Goal: Transaction & Acquisition: Register for event/course

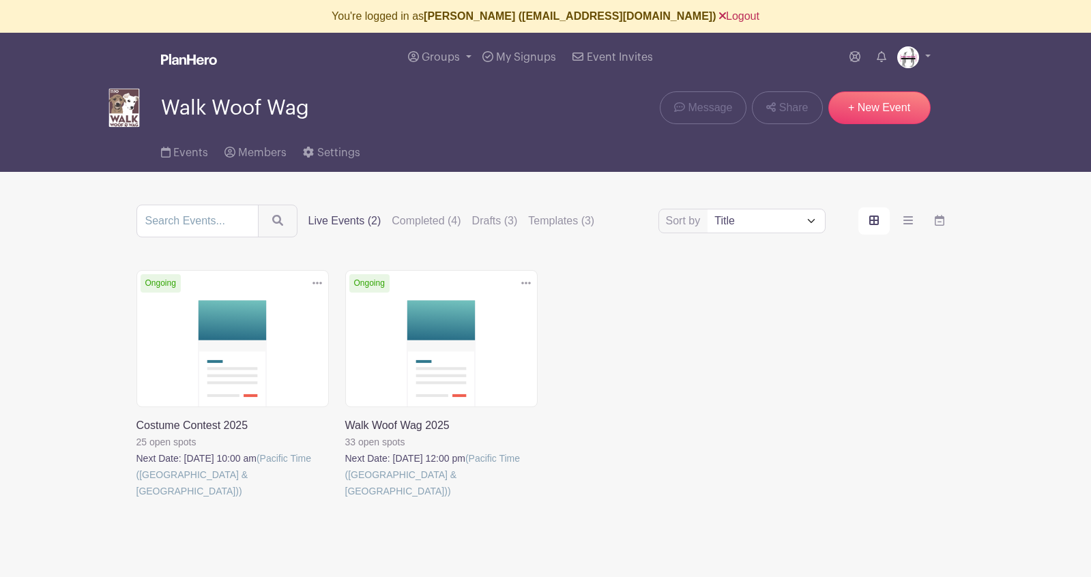
click at [724, 16] on link "Logout" at bounding box center [739, 16] width 40 height 12
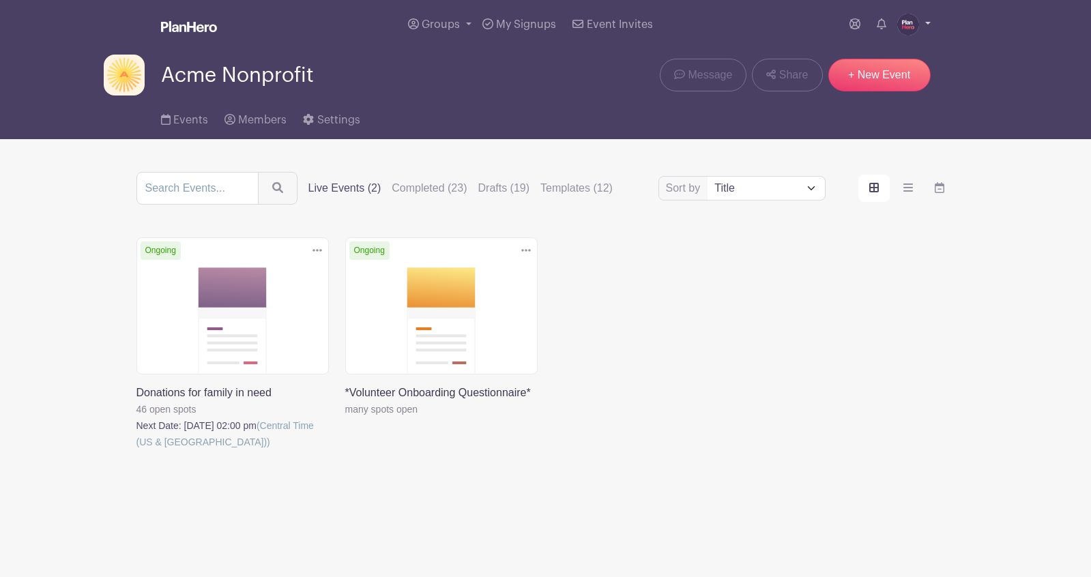
click at [924, 27] on link at bounding box center [913, 25] width 33 height 22
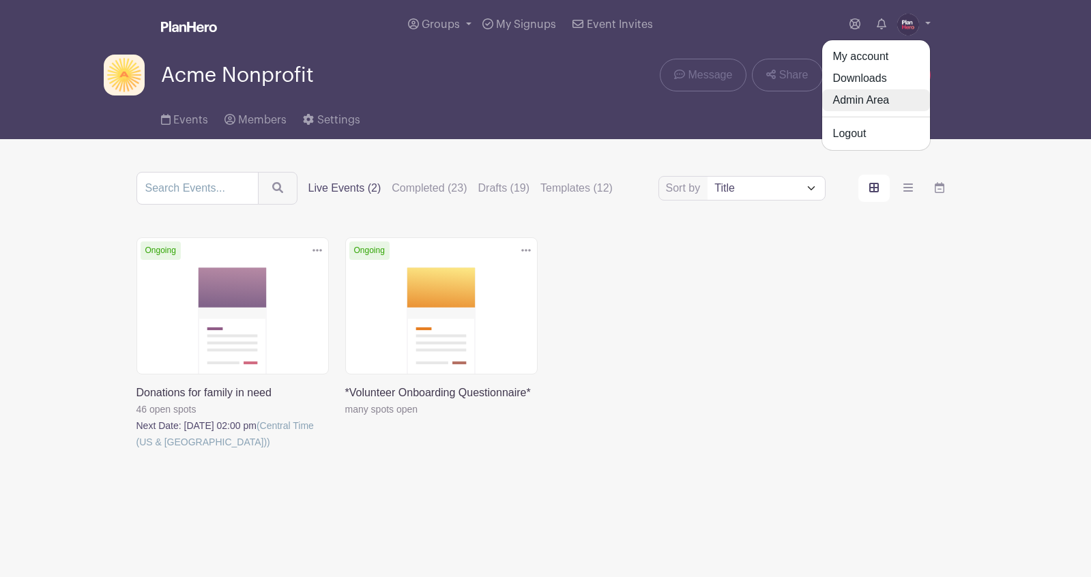
click at [878, 101] on link "Admin Area" at bounding box center [876, 100] width 108 height 22
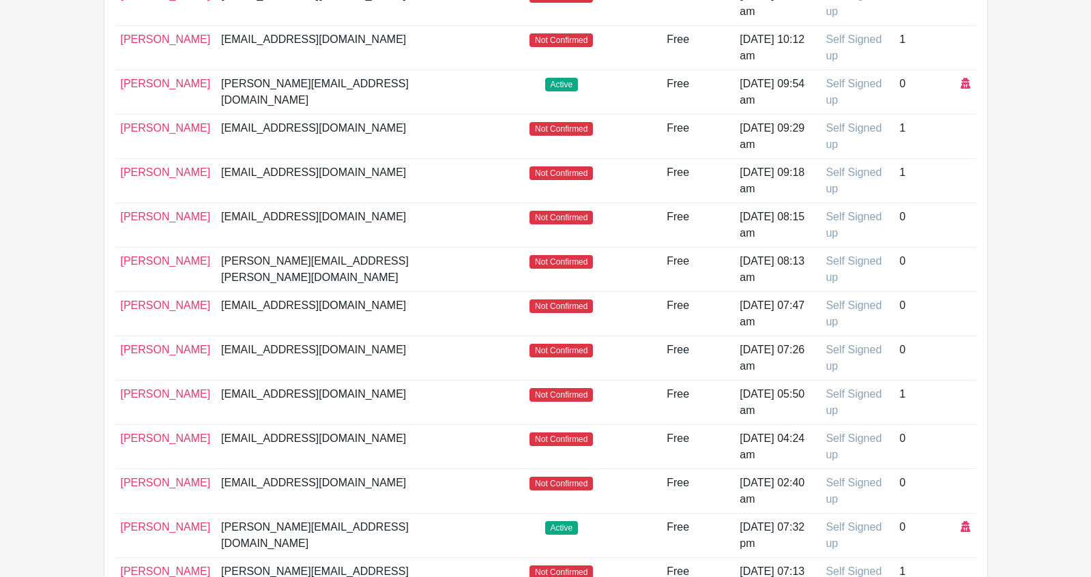
scroll to position [385, 0]
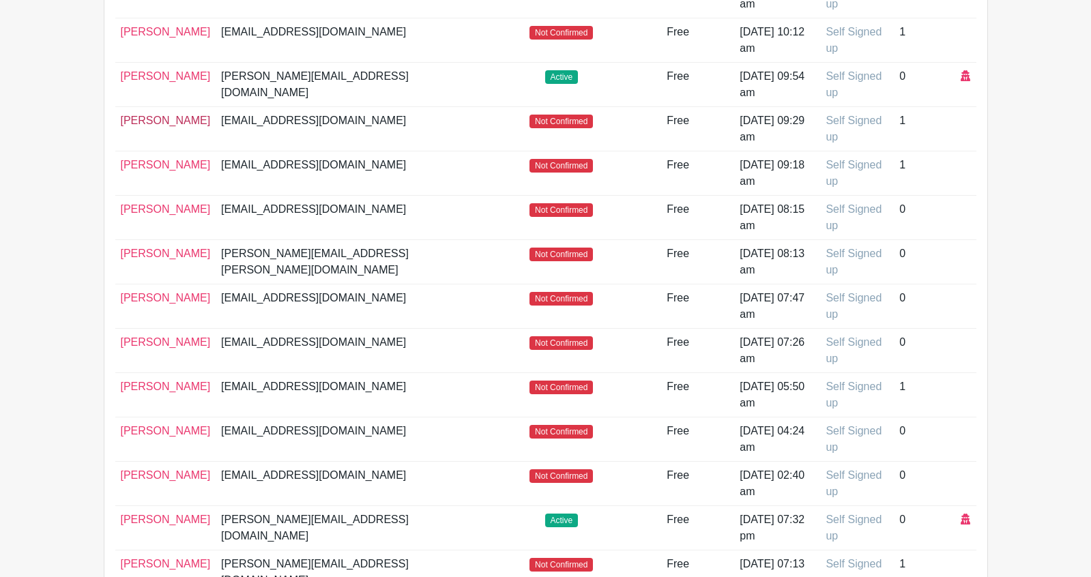
click at [157, 120] on link "[PERSON_NAME]" at bounding box center [166, 121] width 90 height 12
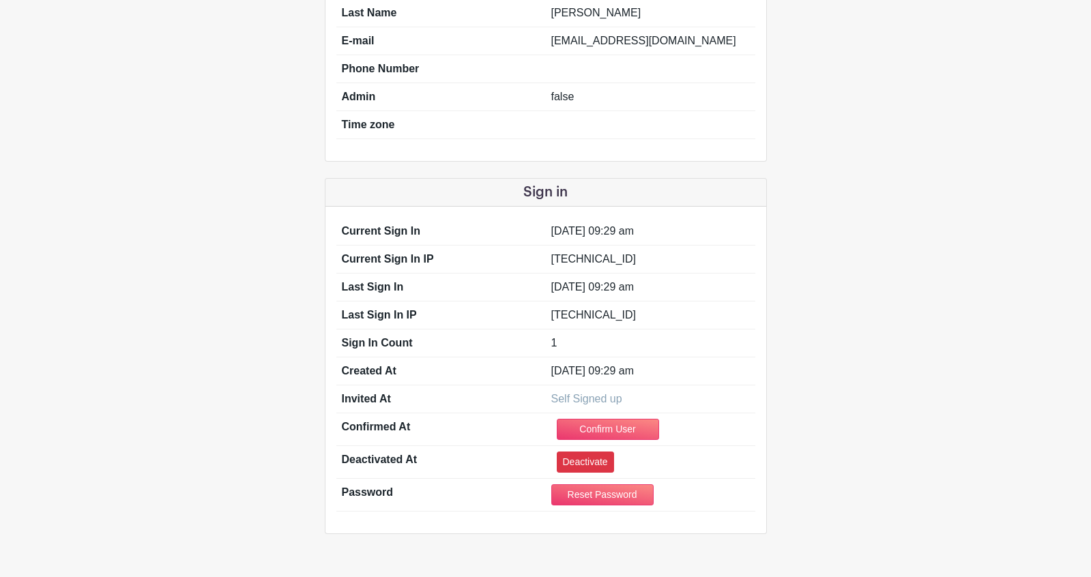
scroll to position [225, 0]
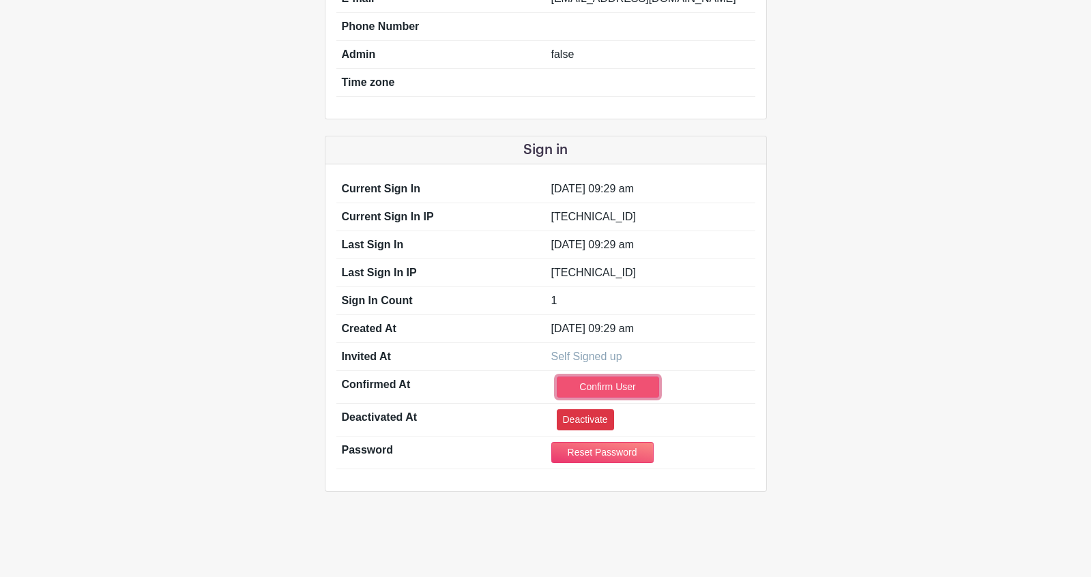
click at [602, 382] on link "Confirm User" at bounding box center [608, 387] width 102 height 21
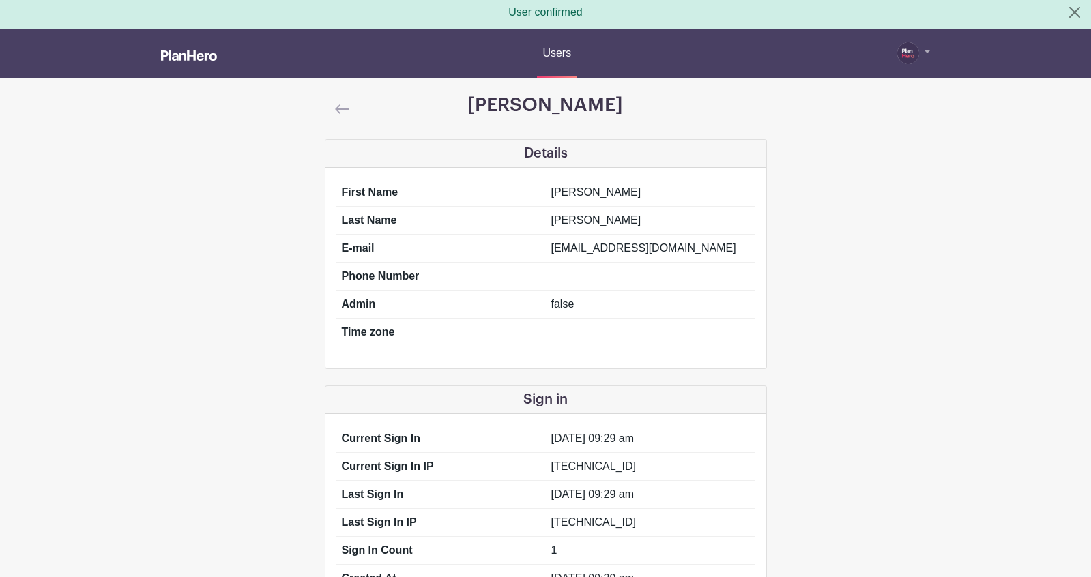
scroll to position [0, 0]
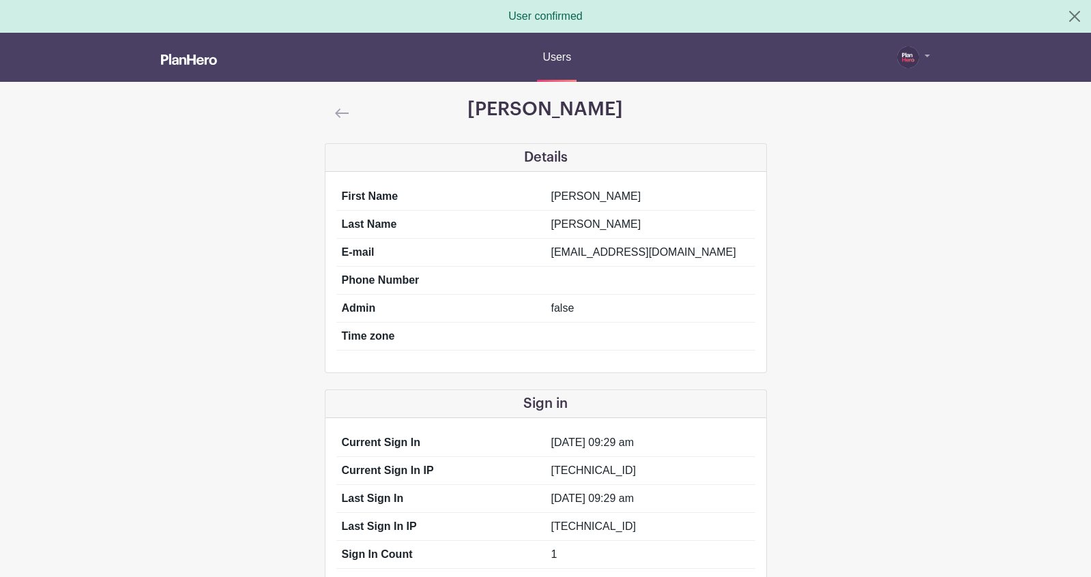
click at [341, 111] on img at bounding box center [342, 113] width 14 height 10
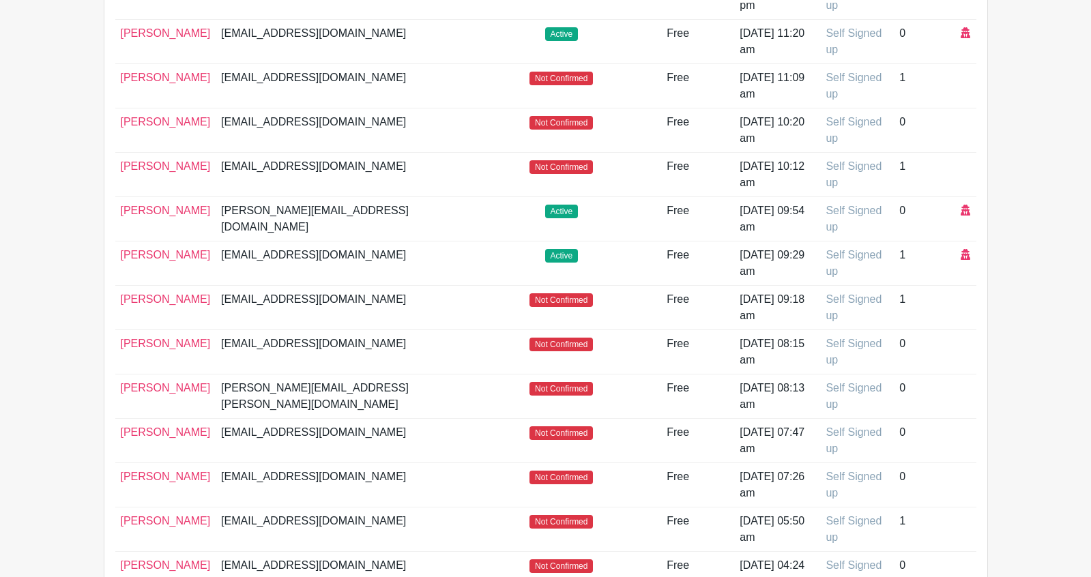
scroll to position [271, 0]
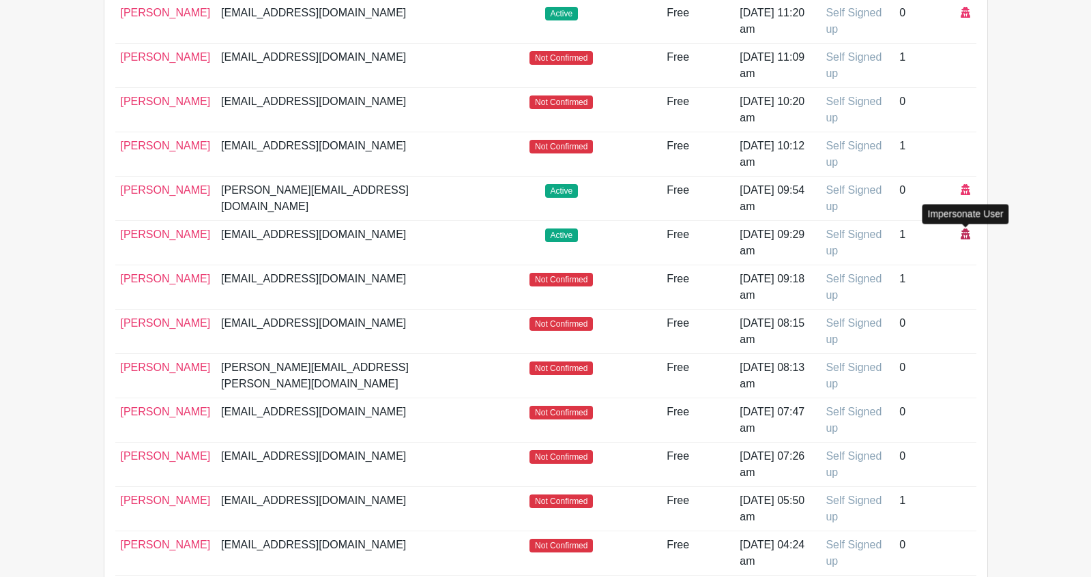
click at [970, 233] on icon at bounding box center [966, 234] width 10 height 11
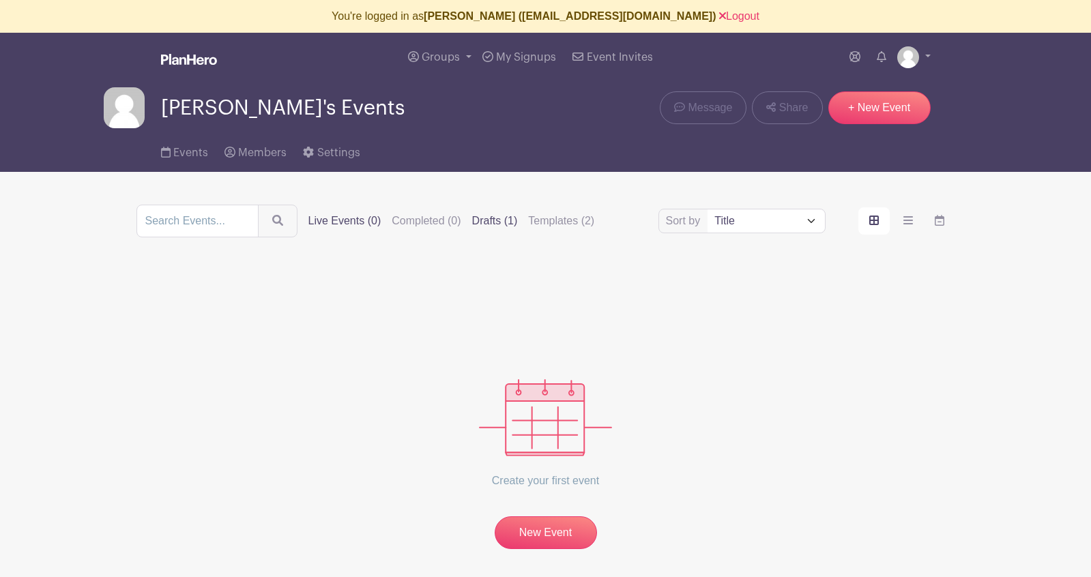
click at [472, 221] on label "Drafts (1)" at bounding box center [495, 221] width 46 height 16
click at [0, 0] on input "Drafts (1)" at bounding box center [0, 0] width 0 height 0
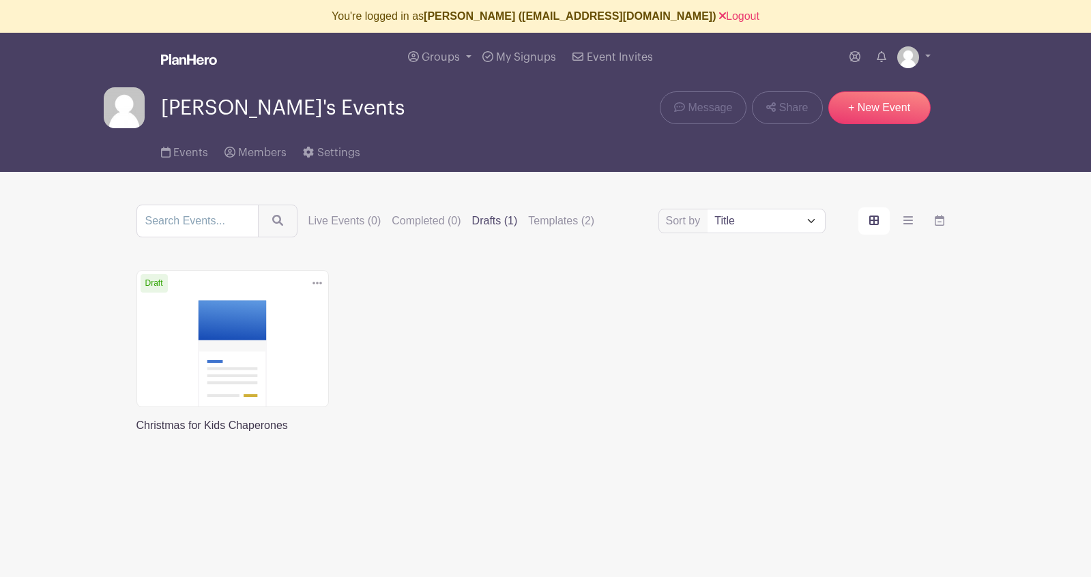
click at [136, 434] on link at bounding box center [136, 434] width 0 height 0
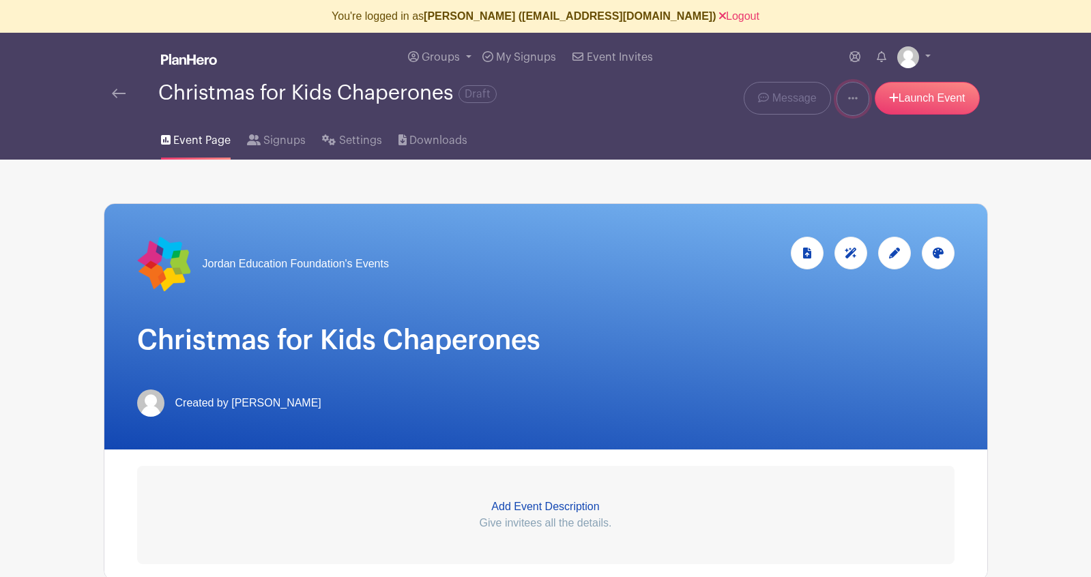
click at [849, 101] on icon at bounding box center [853, 98] width 10 height 11
click at [114, 93] on img at bounding box center [119, 94] width 14 height 10
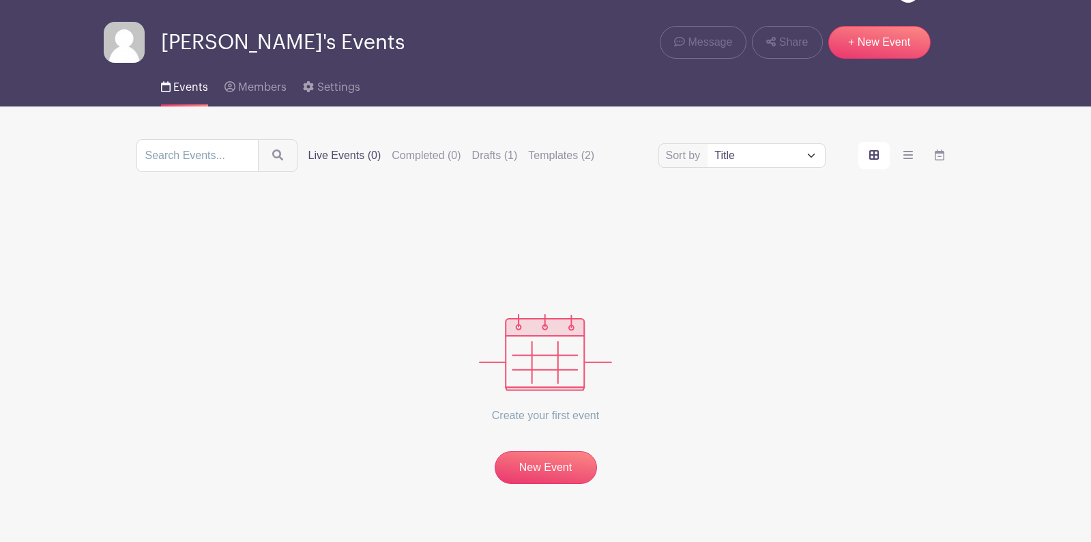
scroll to position [67, 0]
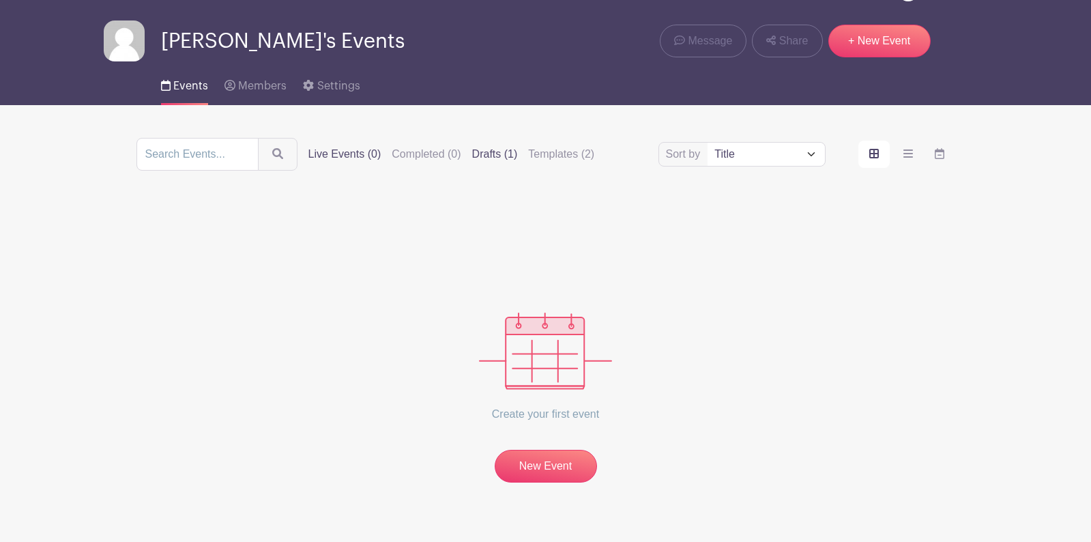
click at [473, 154] on label "Drafts (1)" at bounding box center [495, 154] width 46 height 16
click at [0, 0] on input "Drafts (1)" at bounding box center [0, 0] width 0 height 0
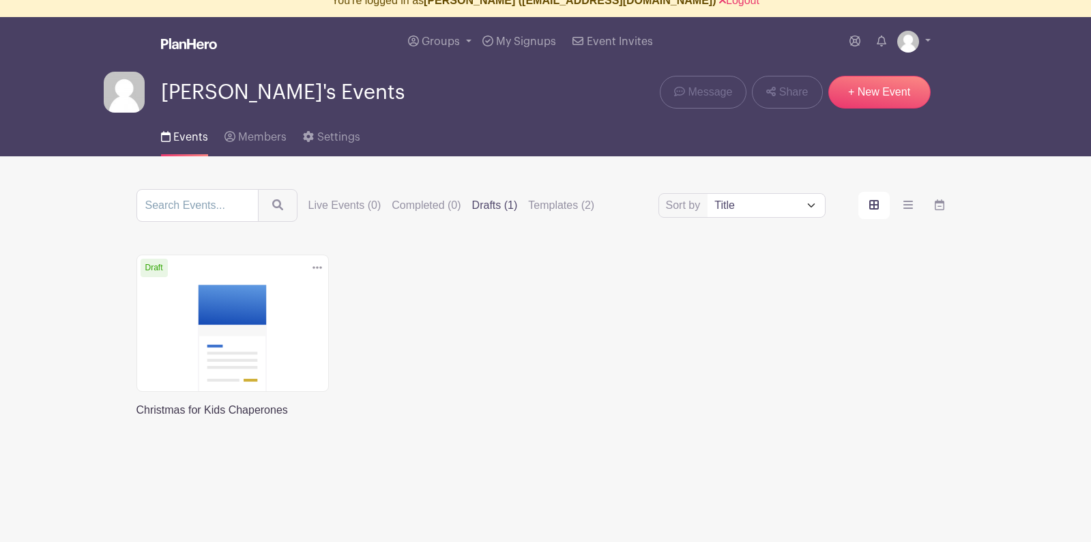
scroll to position [16, 0]
click at [318, 267] on icon at bounding box center [317, 267] width 10 height 11
click at [270, 297] on link "Duplicate" at bounding box center [273, 298] width 108 height 22
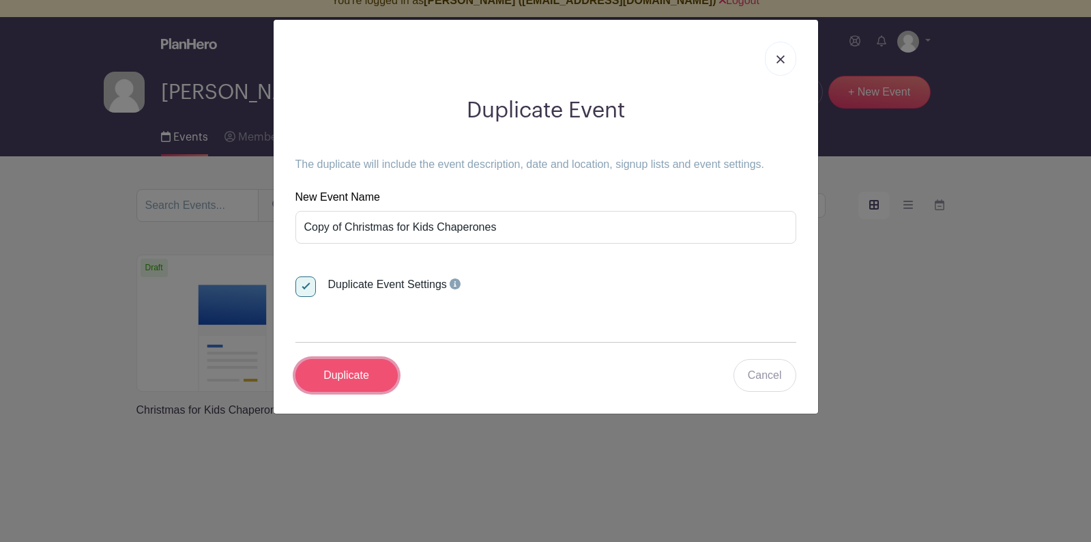
click at [323, 375] on input "Duplicate" at bounding box center [346, 375] width 102 height 33
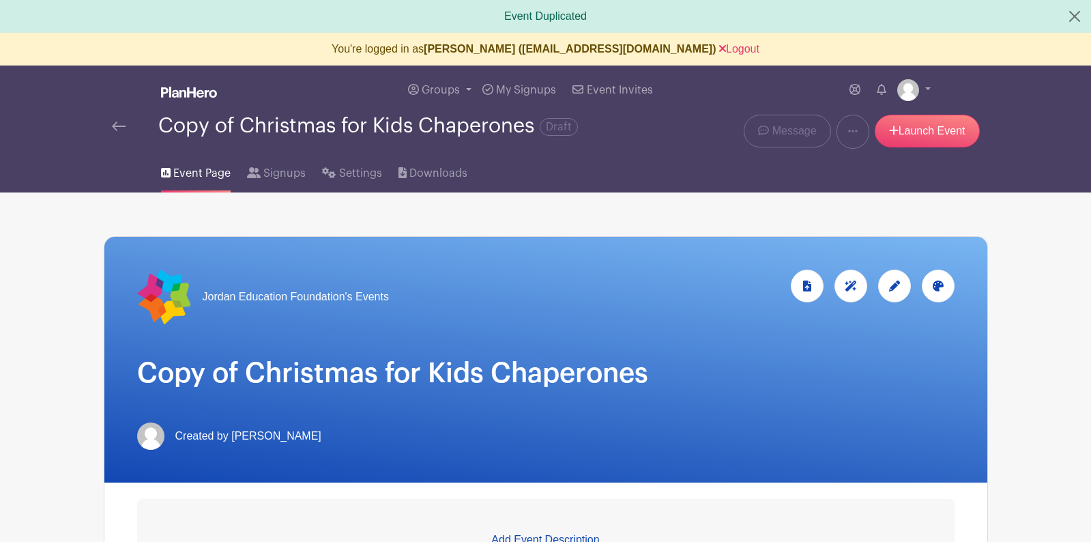
click at [113, 128] on img at bounding box center [119, 126] width 14 height 10
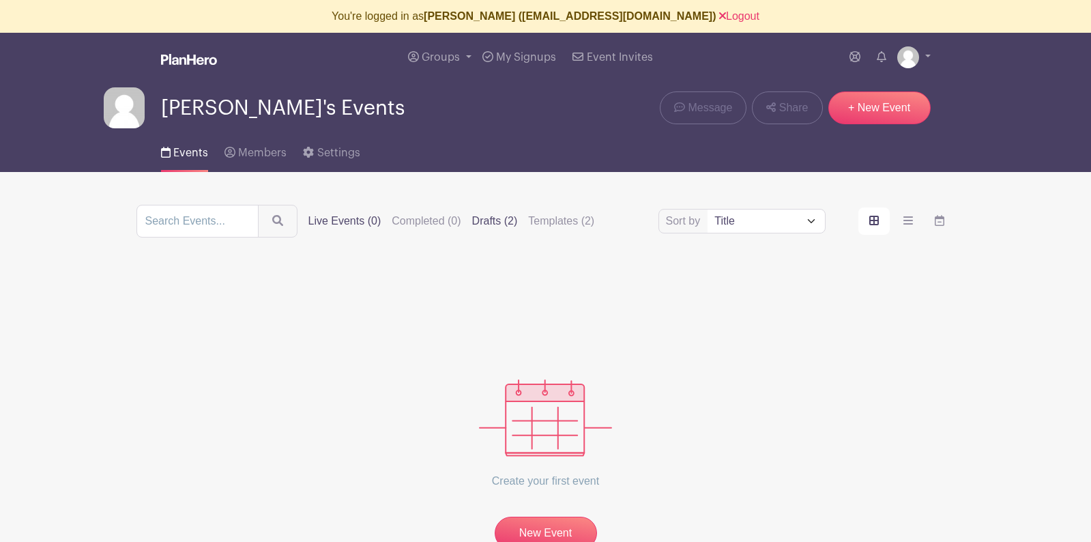
click at [479, 222] on label "Drafts (2)" at bounding box center [495, 221] width 46 height 16
click at [0, 0] on input "Drafts (2)" at bounding box center [0, 0] width 0 height 0
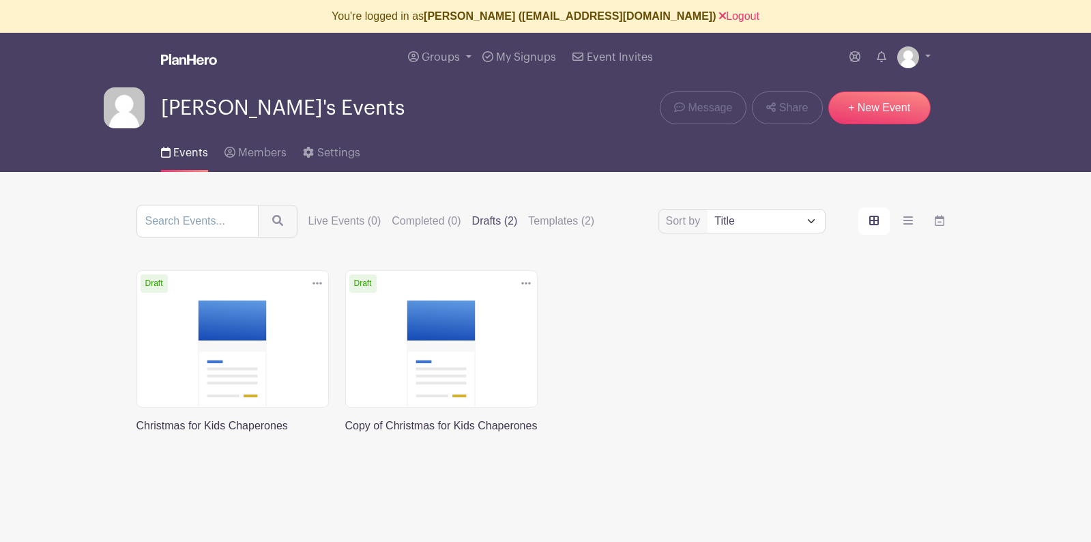
click at [345, 434] on link at bounding box center [345, 434] width 0 height 0
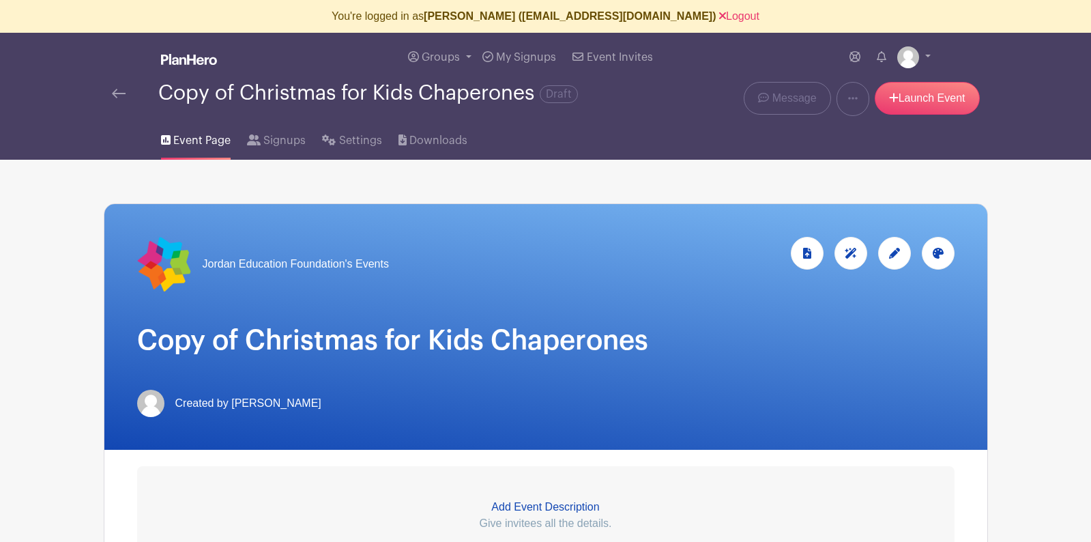
click at [935, 257] on icon at bounding box center [938, 253] width 11 height 11
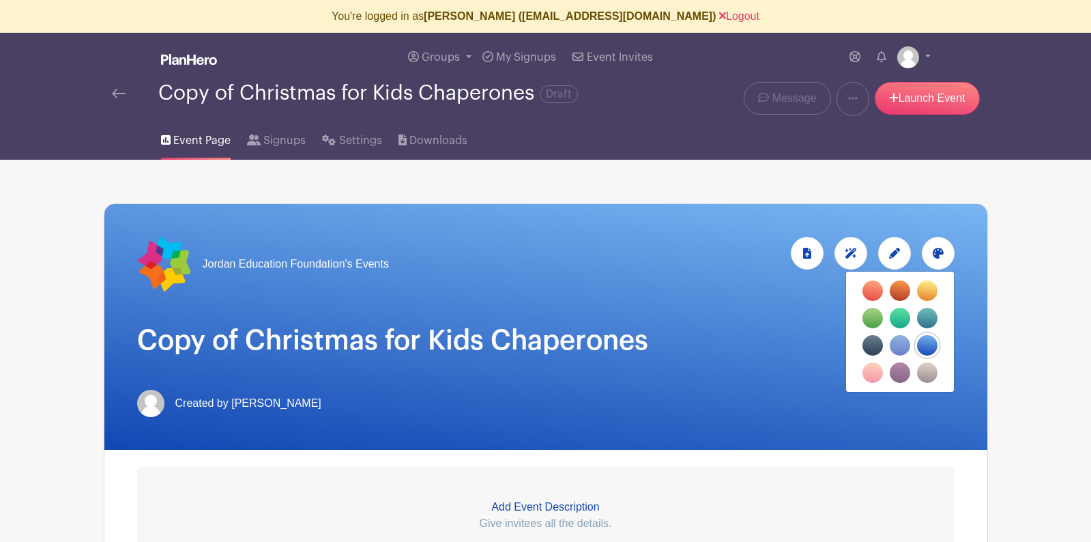
click at [901, 375] on label "filters" at bounding box center [900, 372] width 20 height 20
click at [0, 0] on input "filters" at bounding box center [0, 0] width 0 height 0
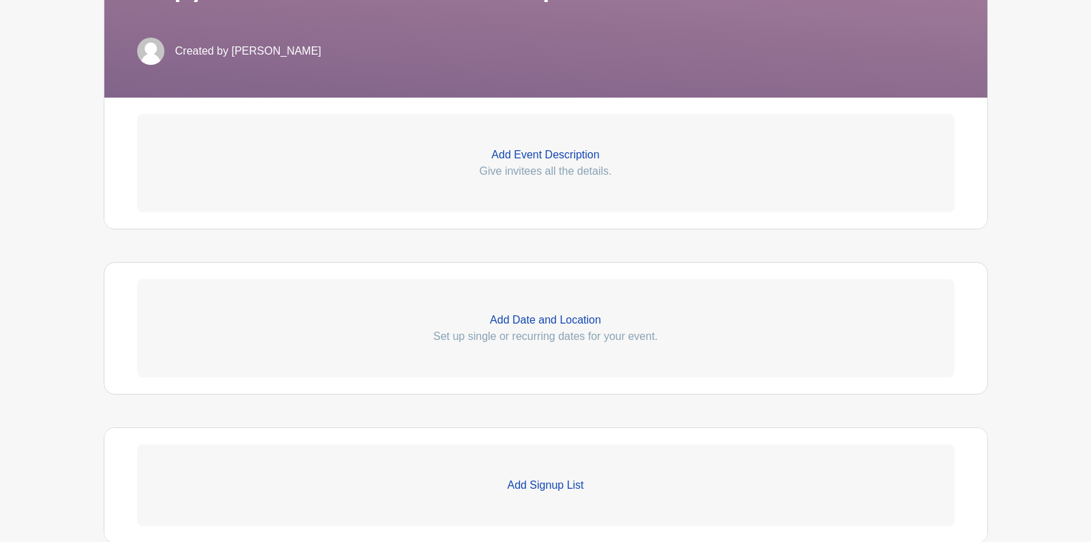
scroll to position [365, 0]
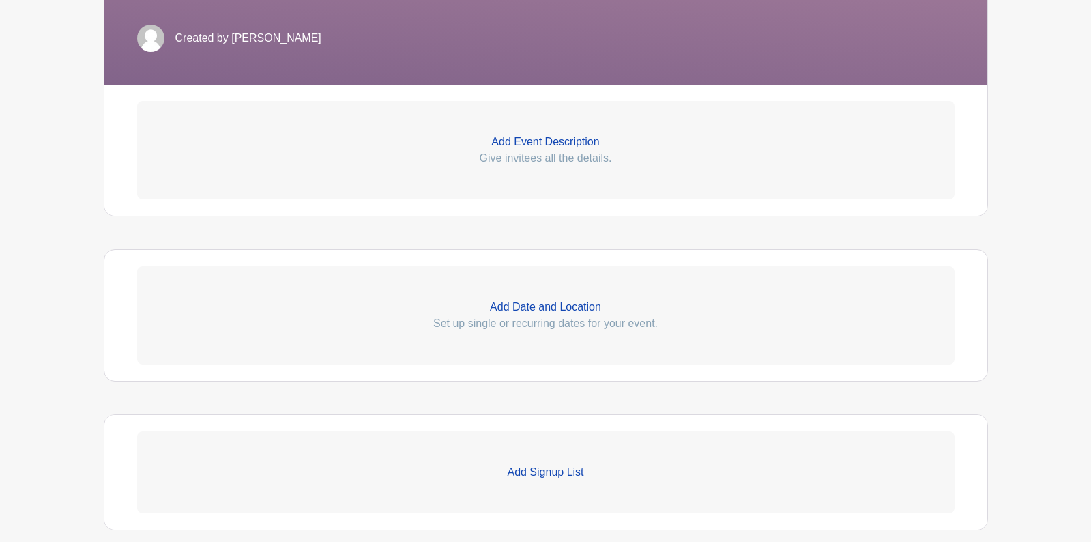
click at [526, 310] on p "Add Date and Location" at bounding box center [545, 307] width 817 height 16
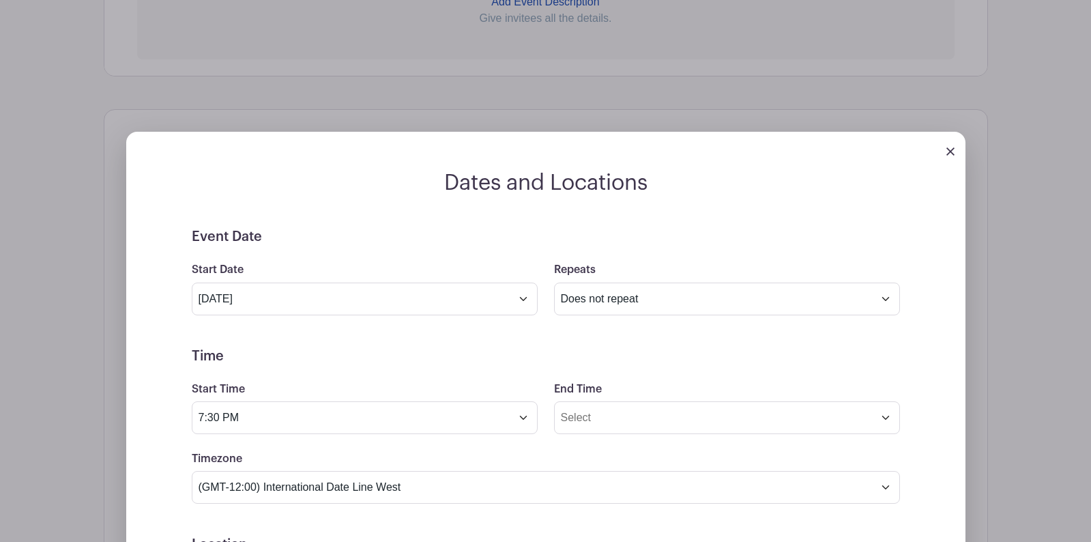
scroll to position [680, 0]
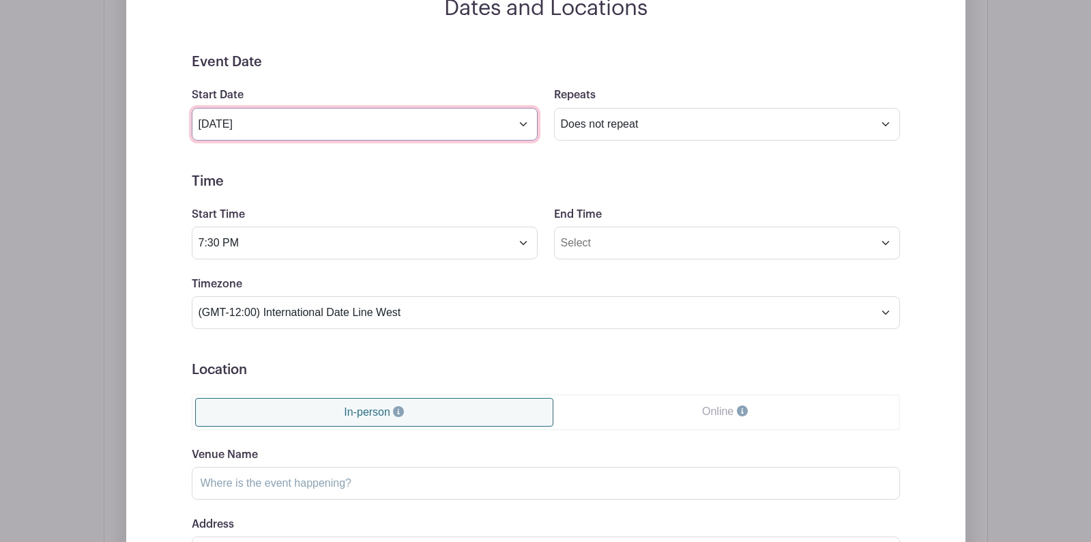
click at [514, 123] on input "[DATE]" at bounding box center [365, 124] width 346 height 33
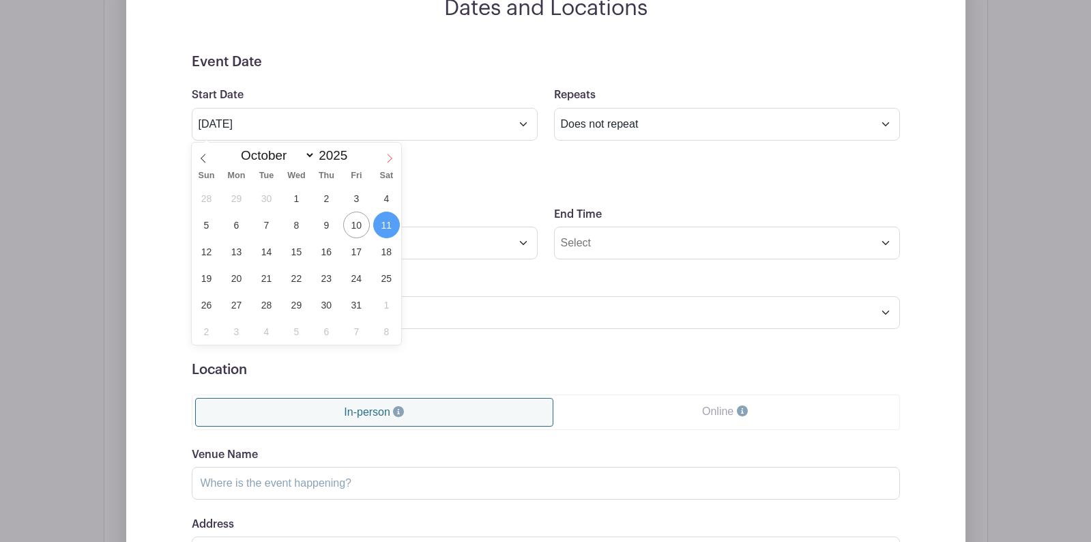
click at [391, 157] on icon at bounding box center [390, 159] width 10 height 10
select select "11"
click at [353, 250] on span "19" at bounding box center [356, 251] width 27 height 27
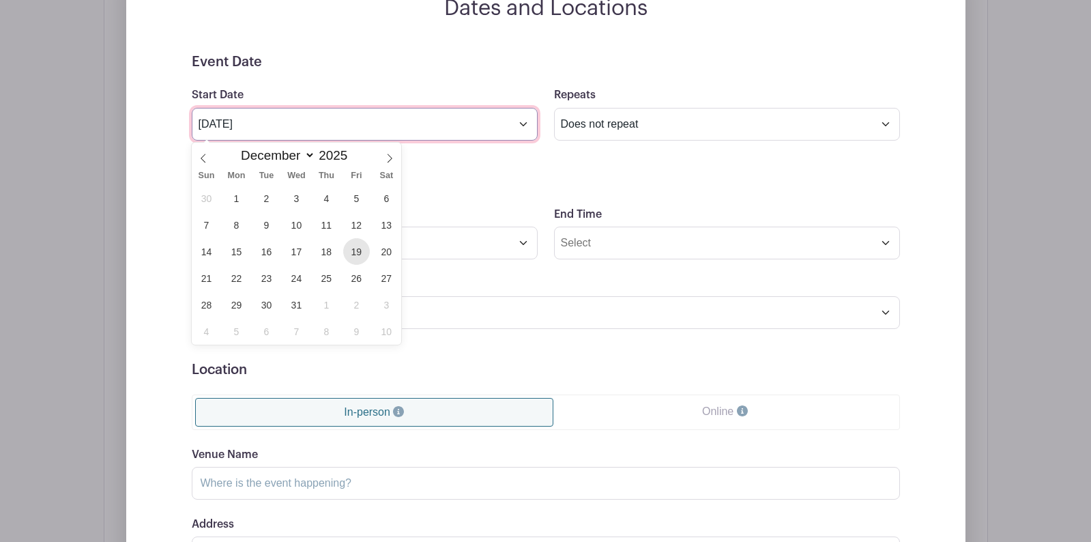
type input "[DATE]"
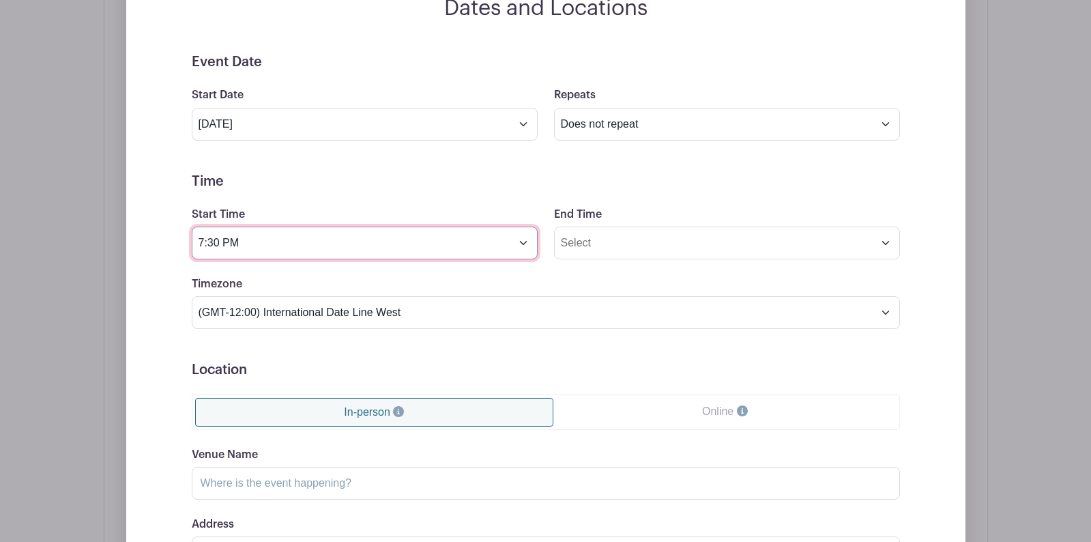
click at [494, 248] on input "7:30 PM" at bounding box center [365, 243] width 346 height 33
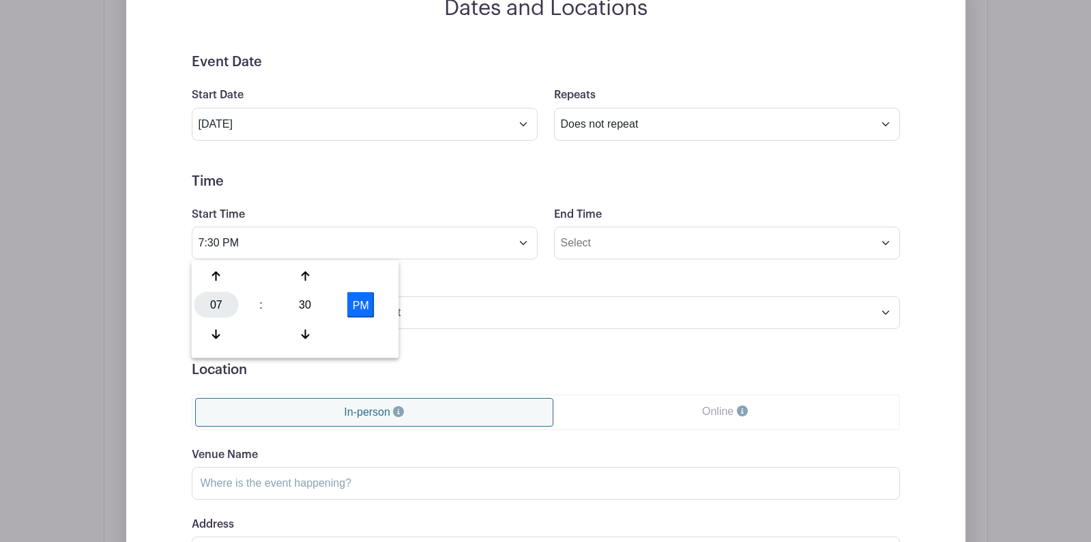
click at [217, 303] on div "07" at bounding box center [216, 305] width 44 height 26
click at [214, 331] on div "08" at bounding box center [217, 334] width 46 height 26
click at [311, 302] on div "30" at bounding box center [305, 305] width 44 height 26
click at [216, 274] on div "00" at bounding box center [217, 276] width 46 height 26
click at [354, 301] on button "PM" at bounding box center [360, 305] width 27 height 26
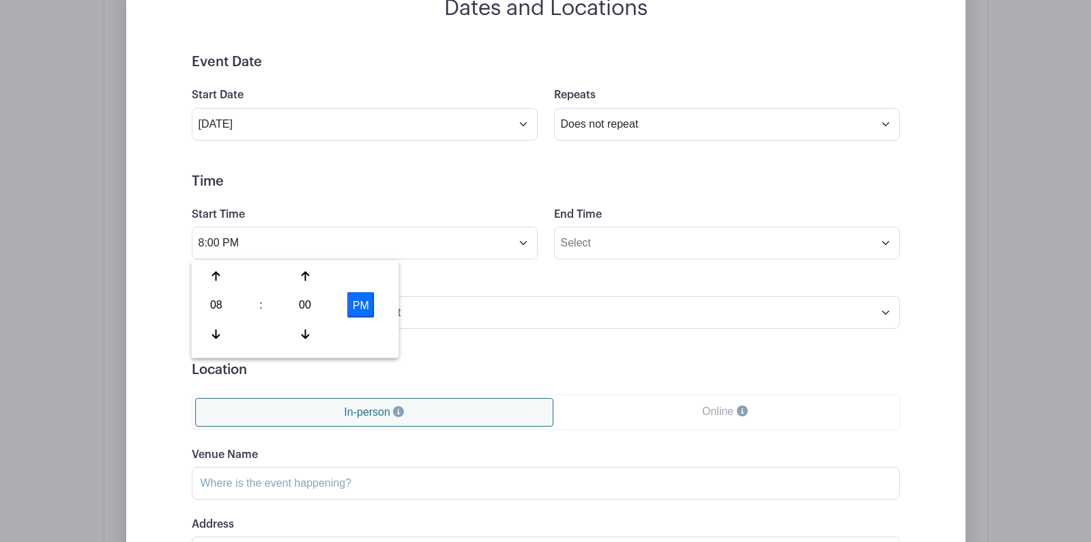
type input "8:00 AM"
click at [643, 248] on input "End Time" at bounding box center [727, 243] width 346 height 33
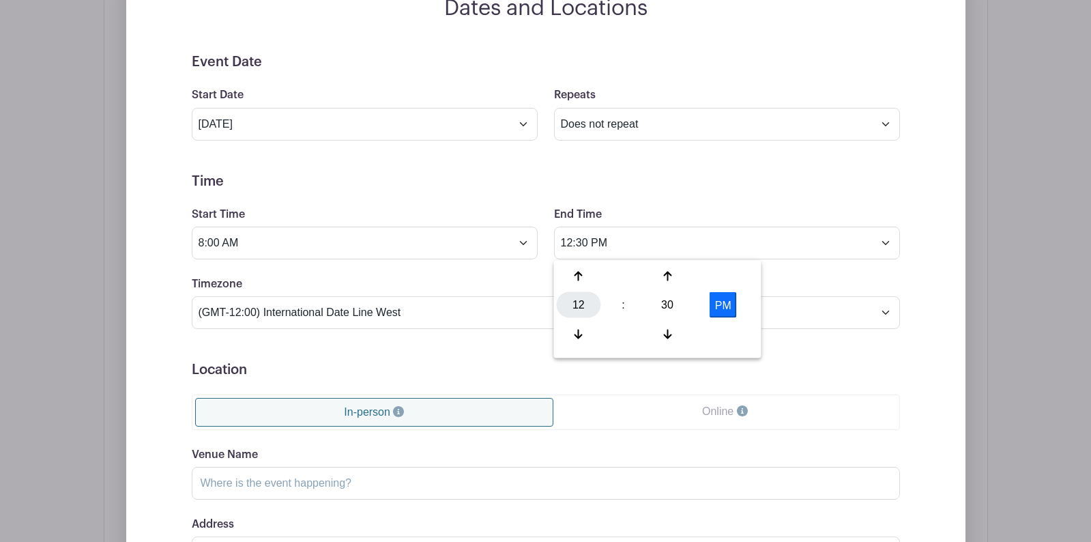
click at [567, 309] on div "12" at bounding box center [579, 305] width 44 height 26
click at [581, 306] on div "04" at bounding box center [580, 305] width 46 height 26
click at [669, 304] on div "30" at bounding box center [667, 305] width 44 height 26
click at [582, 278] on div "00" at bounding box center [580, 276] width 46 height 26
type input "4:00 PM"
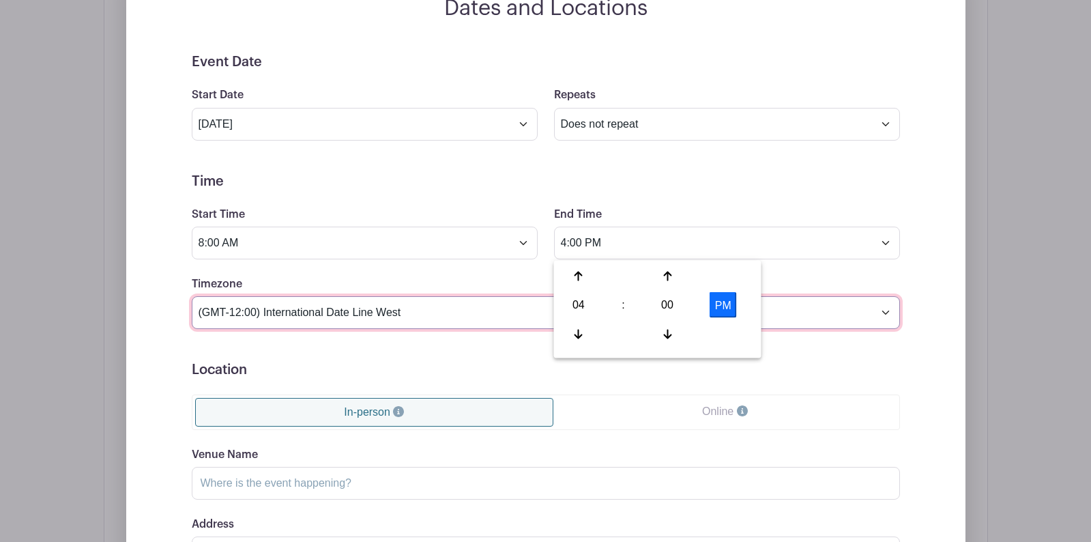
click at [417, 312] on select "(GMT-12:00) International Date Line West (GMT-11:00) [US_STATE] (GMT-11:00) [GE…" at bounding box center [546, 312] width 708 height 33
select select "Mountain Time ([GEOGRAPHIC_DATA] & [GEOGRAPHIC_DATA])"
click at [192, 297] on select "(GMT-12:00) International Date Line West (GMT-11:00) [US_STATE] (GMT-11:00) [GE…" at bounding box center [546, 312] width 708 height 33
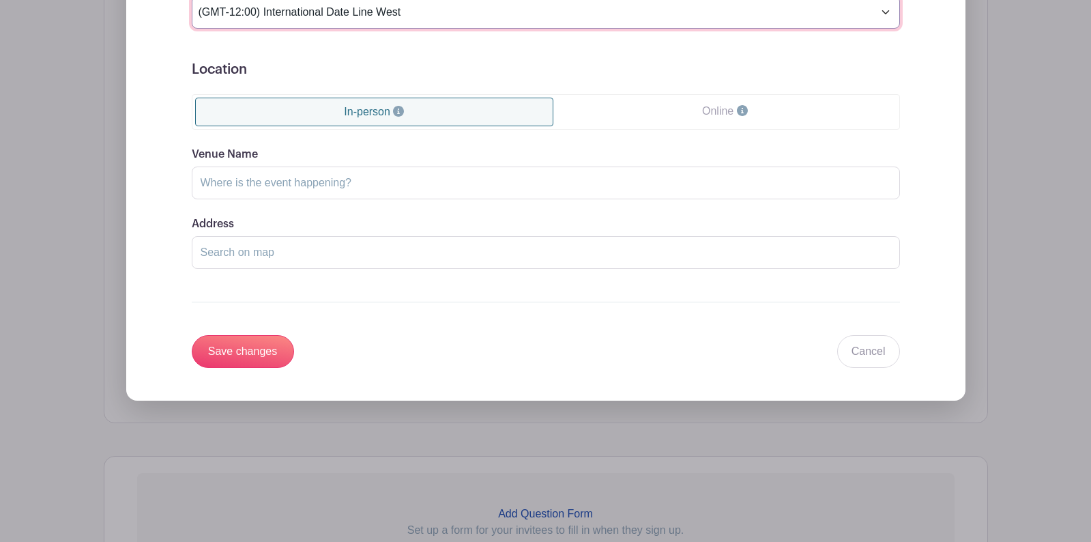
scroll to position [996, 0]
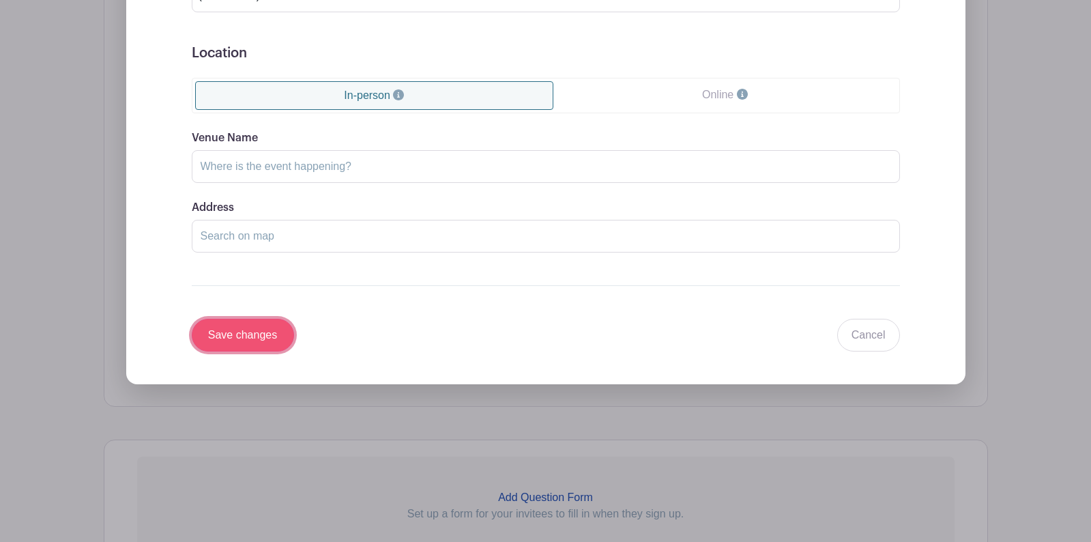
click at [246, 338] on input "Save changes" at bounding box center [243, 335] width 102 height 33
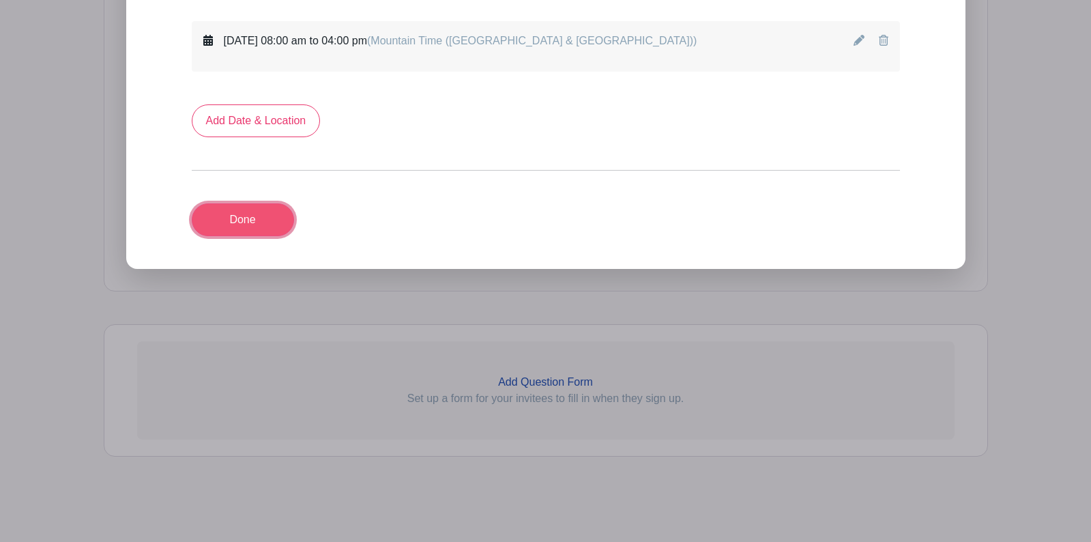
click at [253, 218] on link "Done" at bounding box center [243, 219] width 102 height 33
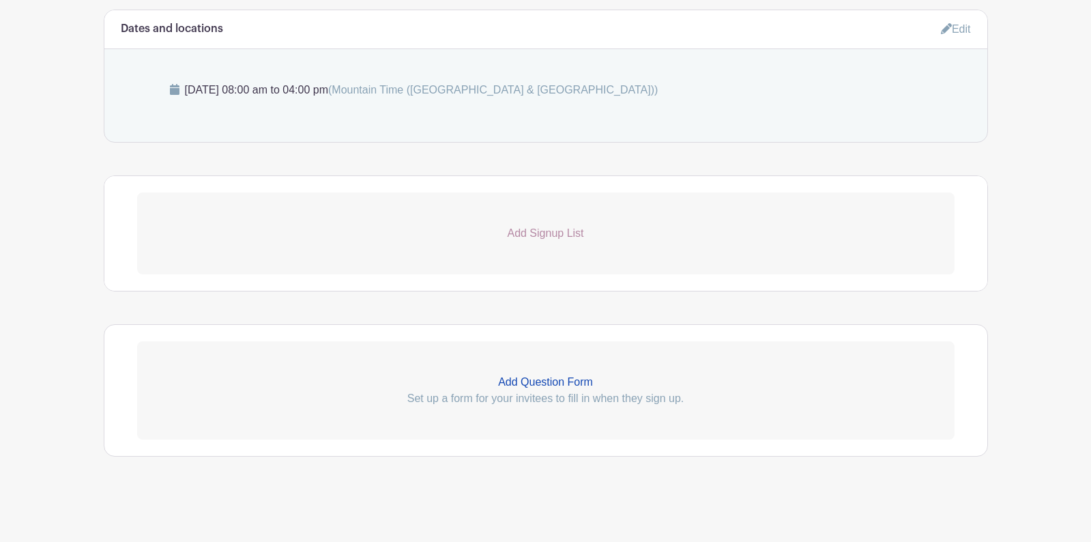
click at [545, 233] on p "Add Signup List" at bounding box center [545, 233] width 817 height 16
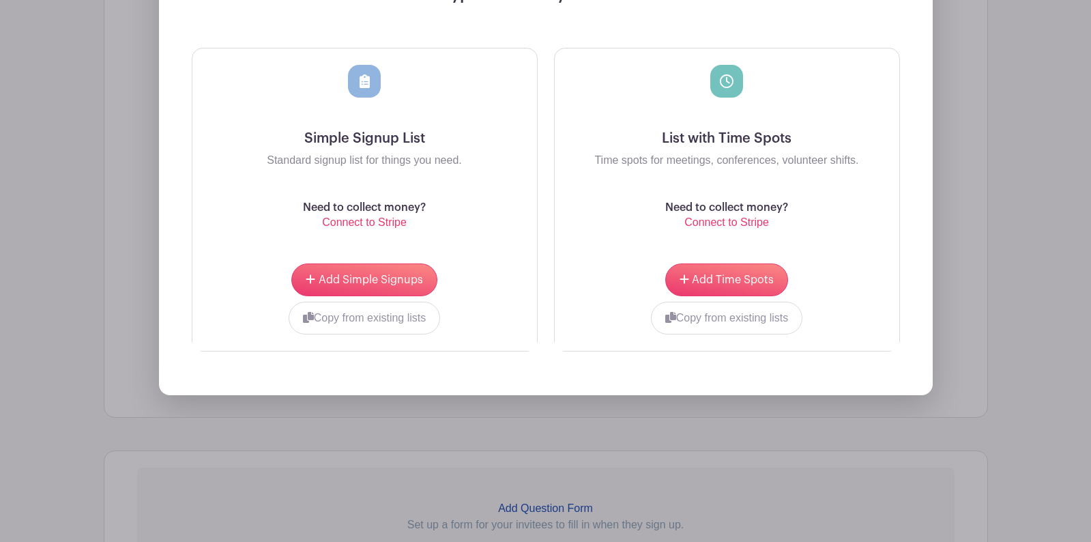
scroll to position [964, 0]
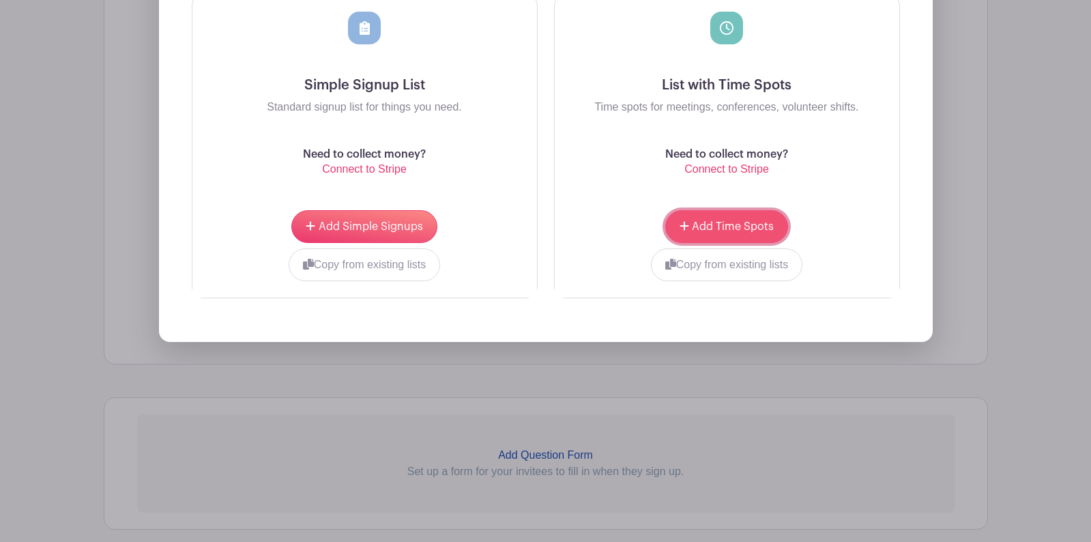
click at [704, 230] on span "Add Time Spots" at bounding box center [733, 226] width 82 height 11
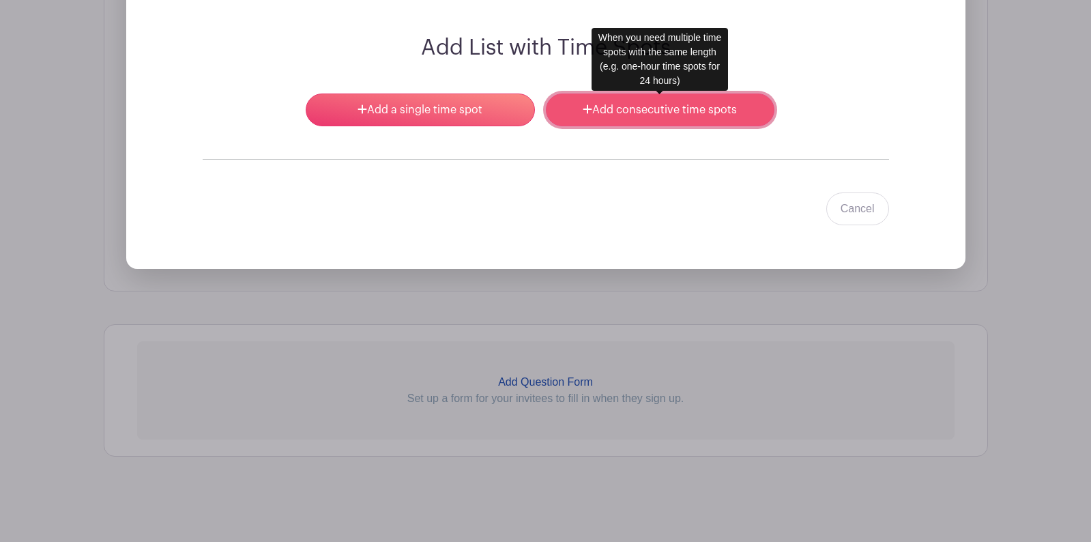
click at [626, 114] on link "Add consecutive time spots" at bounding box center [660, 109] width 229 height 33
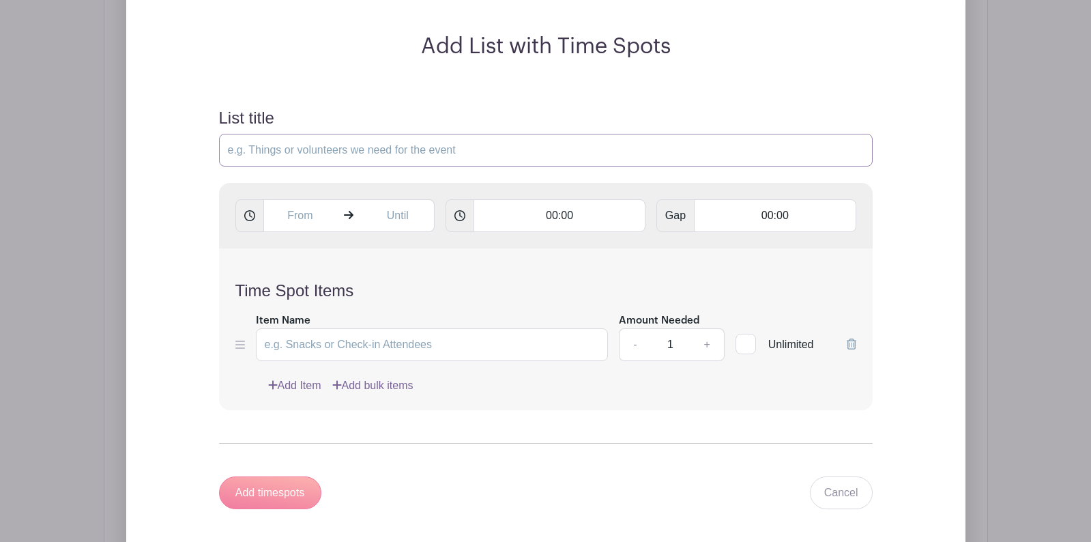
click at [253, 151] on input "List title" at bounding box center [546, 150] width 654 height 33
type input "Volunteers Needed"
click at [308, 222] on input "text" at bounding box center [300, 215] width 74 height 33
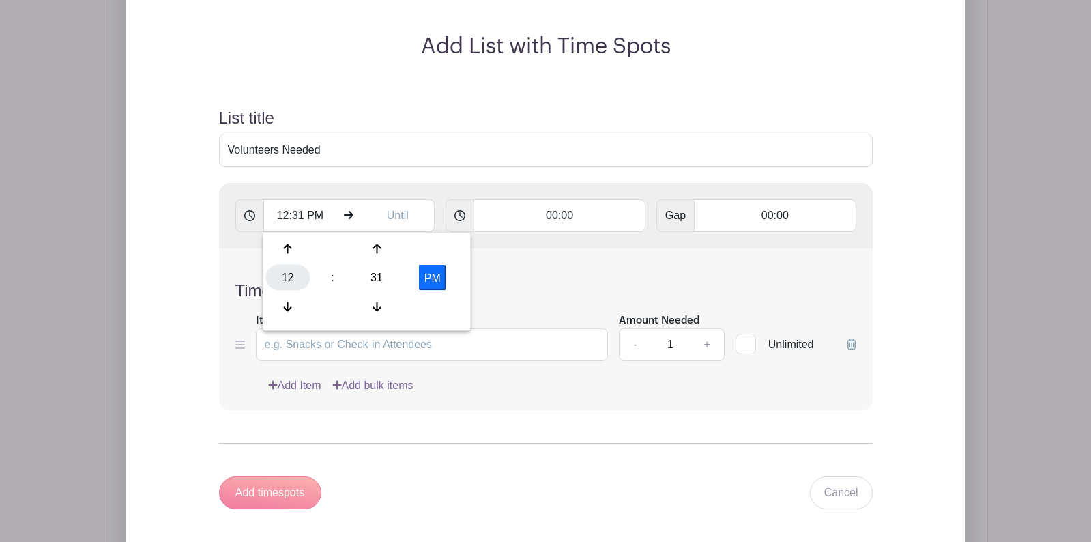
click at [287, 275] on div "12" at bounding box center [288, 278] width 44 height 26
click at [285, 302] on div "08" at bounding box center [289, 306] width 46 height 26
click at [369, 276] on div "31" at bounding box center [377, 278] width 44 height 26
click at [299, 248] on div "00" at bounding box center [289, 249] width 46 height 26
click at [433, 285] on button "PM" at bounding box center [432, 278] width 27 height 26
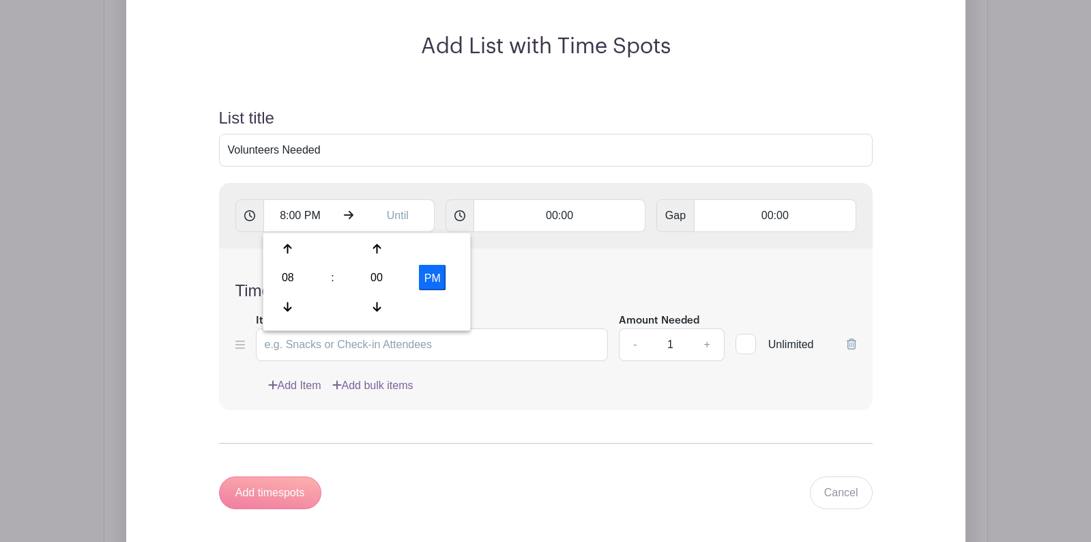
type input "8:00 AM"
click at [386, 209] on input "text" at bounding box center [398, 215] width 74 height 33
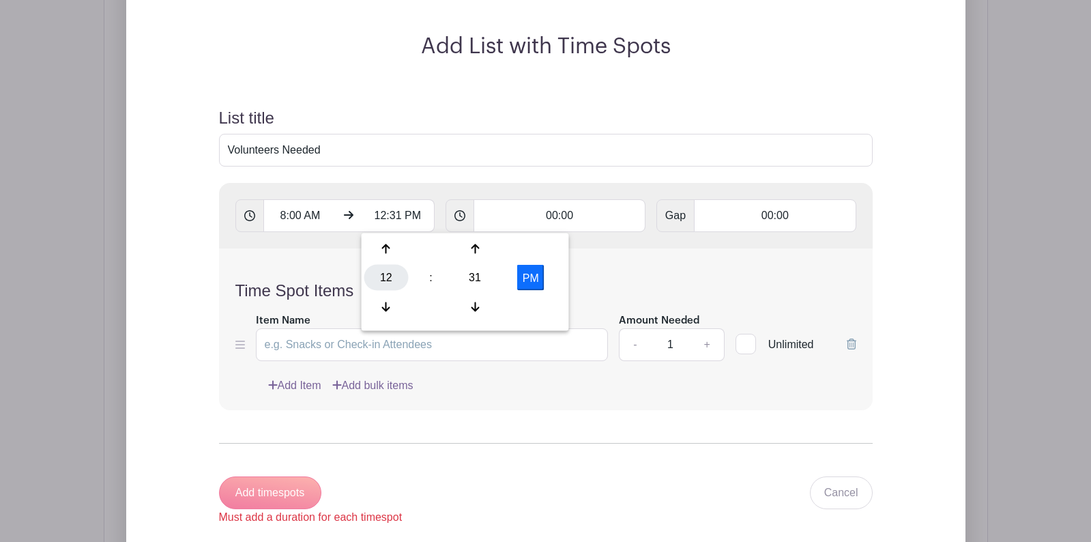
click at [389, 274] on div "12" at bounding box center [386, 278] width 44 height 26
click at [393, 277] on div "04" at bounding box center [387, 278] width 46 height 26
click at [478, 279] on div "31" at bounding box center [475, 278] width 44 height 26
click at [379, 242] on div "00" at bounding box center [387, 249] width 46 height 26
type input "4:00 PM"
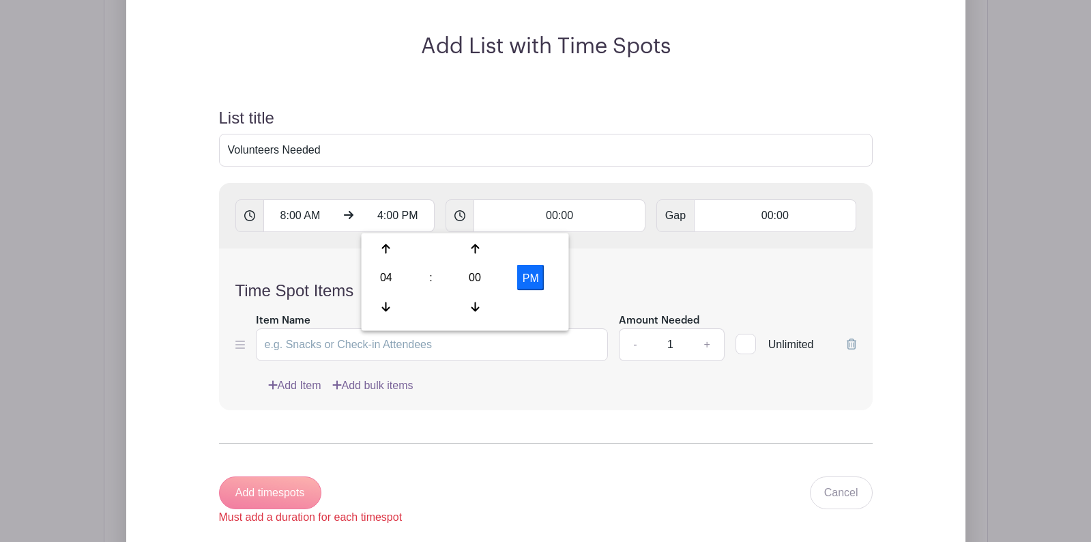
click at [632, 275] on div "Time Spot Items Item Name Amount Needed - 1 + Unlimited Add Item Add bulk items" at bounding box center [546, 329] width 654 height 162
click at [547, 216] on input "00:00" at bounding box center [560, 215] width 172 height 33
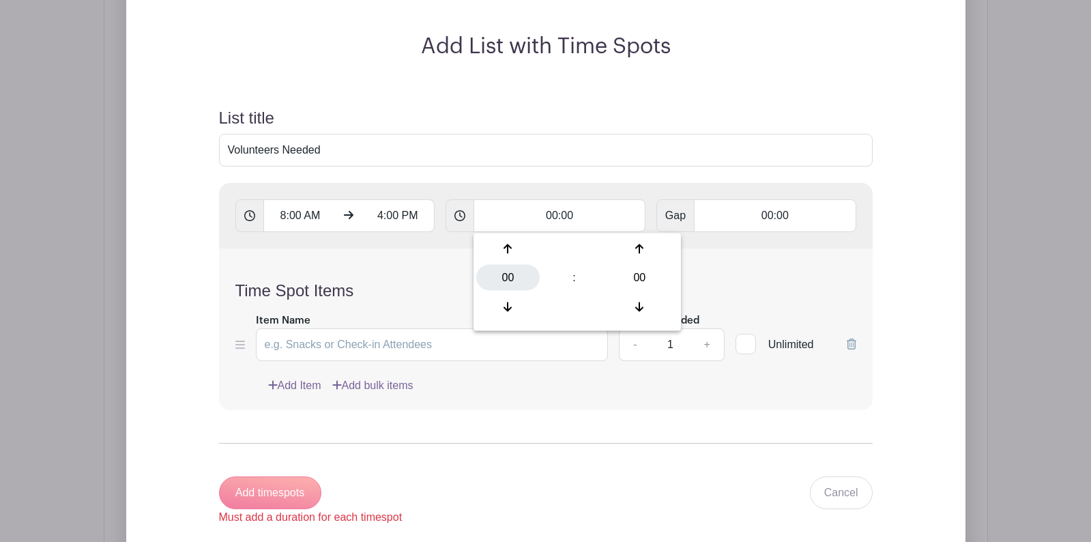
click at [503, 276] on div "00" at bounding box center [507, 278] width 63 height 26
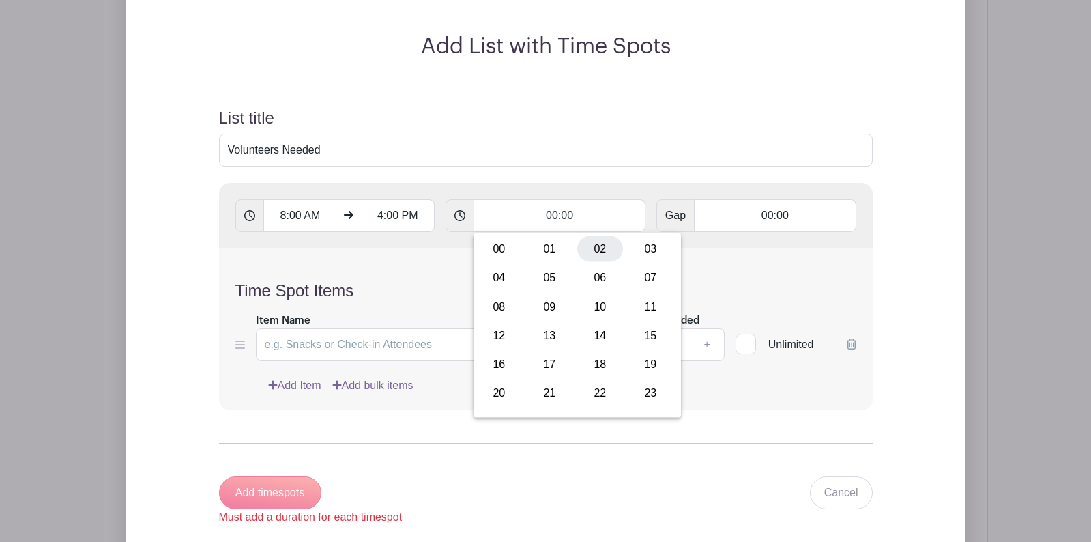
click at [598, 252] on div "02" at bounding box center [600, 249] width 46 height 26
type input "02:00"
type input "Add 4 timespots"
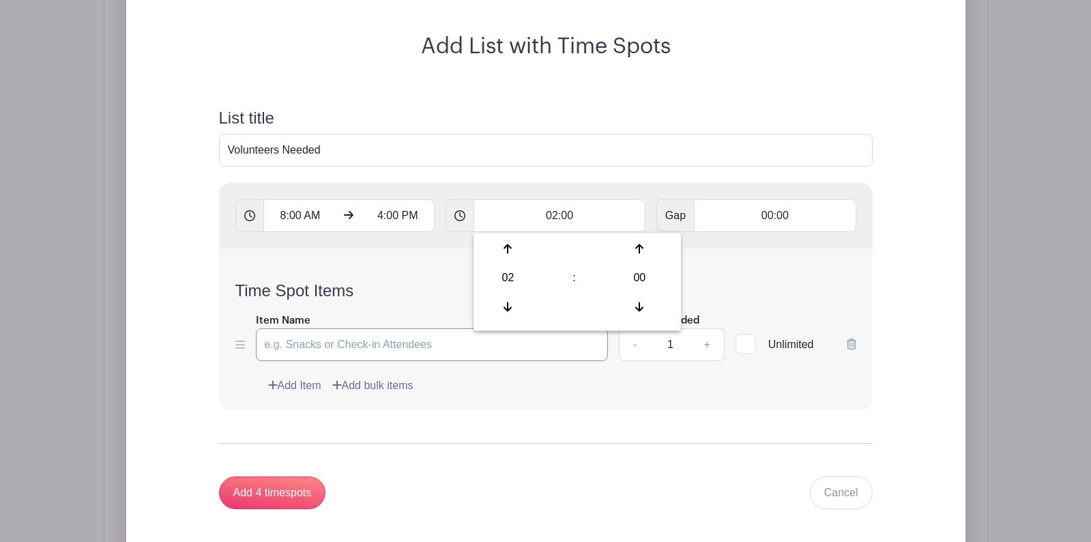
click at [352, 345] on input "Item Name" at bounding box center [432, 344] width 353 height 33
type input "M"
type input "Help with Santa"
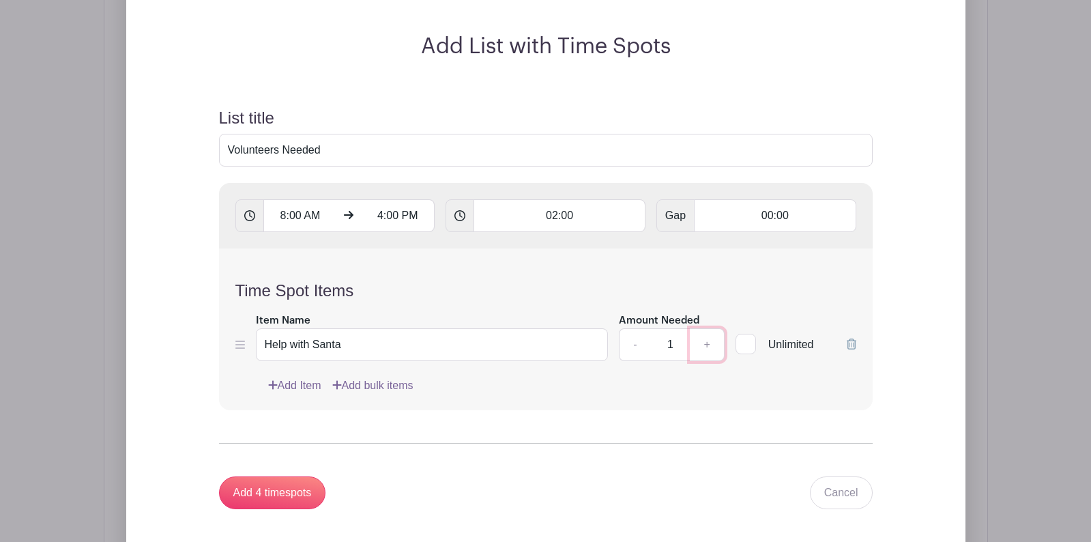
click at [708, 345] on link "+" at bounding box center [707, 344] width 34 height 33
type input "3"
click at [295, 384] on link "Add Item" at bounding box center [294, 385] width 53 height 16
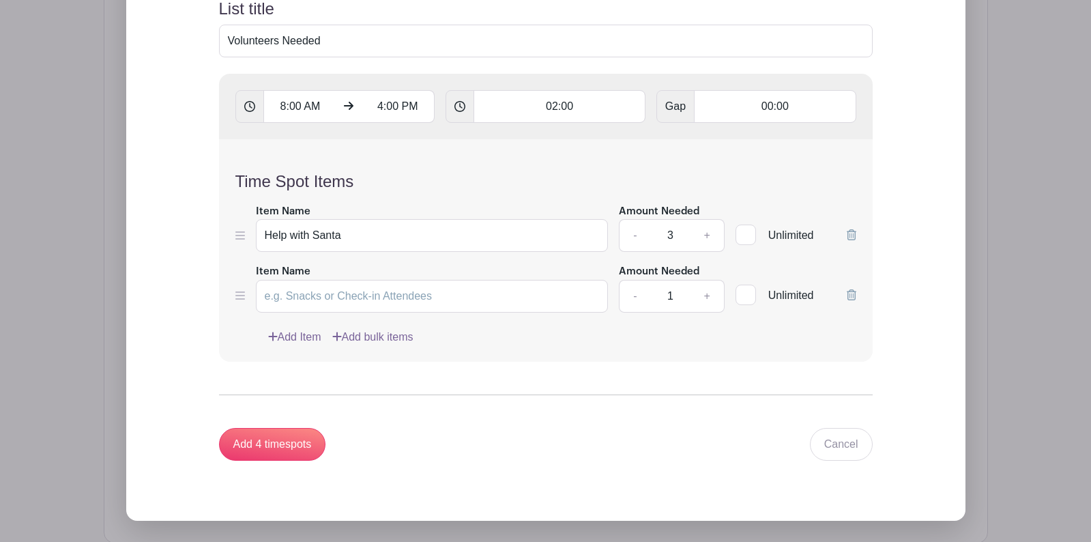
scroll to position [851, 0]
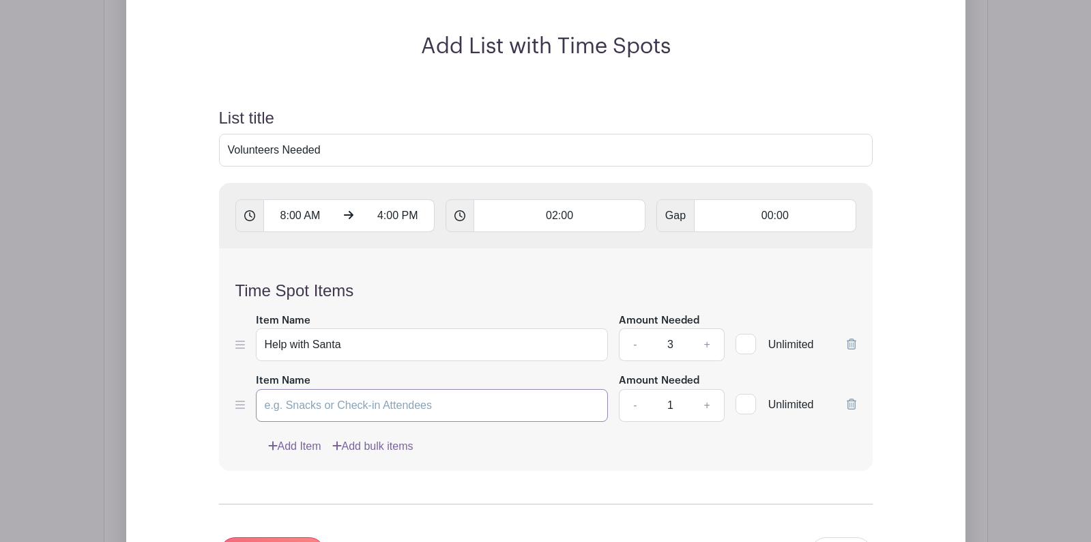
click at [285, 406] on input "Item Name" at bounding box center [432, 405] width 353 height 33
type input "Child Chaperone"
click at [706, 406] on link "+" at bounding box center [707, 405] width 34 height 33
drag, startPoint x: 673, startPoint y: 405, endPoint x: 663, endPoint y: 405, distance: 10.2
click at [663, 405] on input "2" at bounding box center [670, 405] width 41 height 33
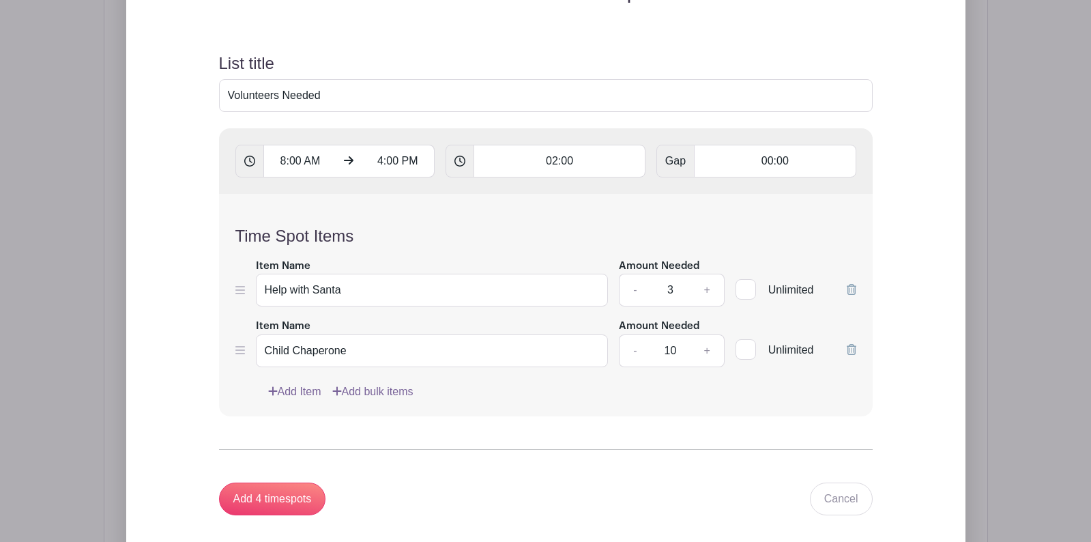
scroll to position [932, 0]
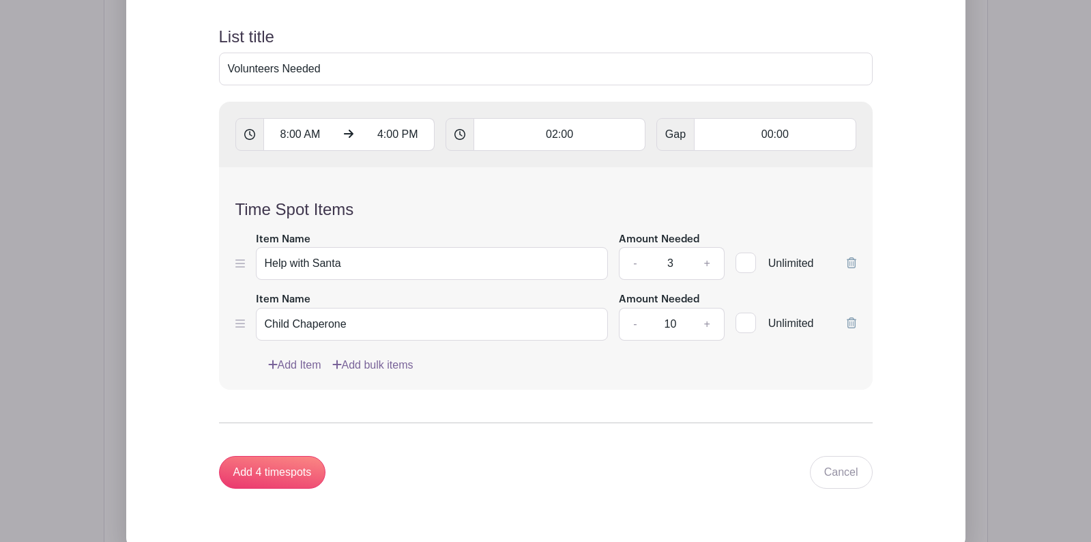
type input "10"
click at [293, 360] on link "Add Item" at bounding box center [294, 365] width 53 height 16
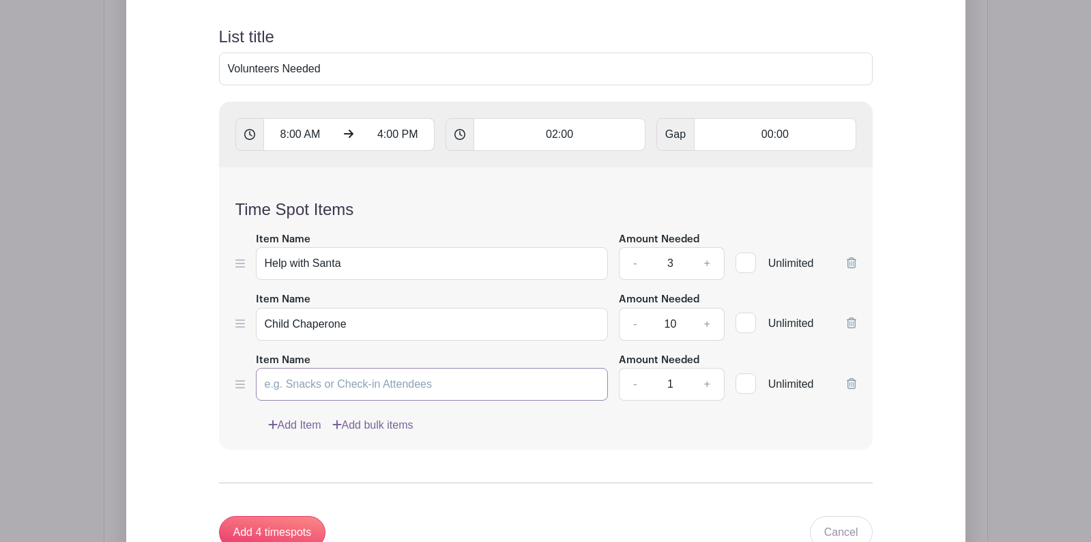
click at [291, 388] on input "Item Name" at bounding box center [432, 384] width 353 height 33
type input "Hand out gifts"
click at [707, 385] on link "+" at bounding box center [707, 384] width 34 height 33
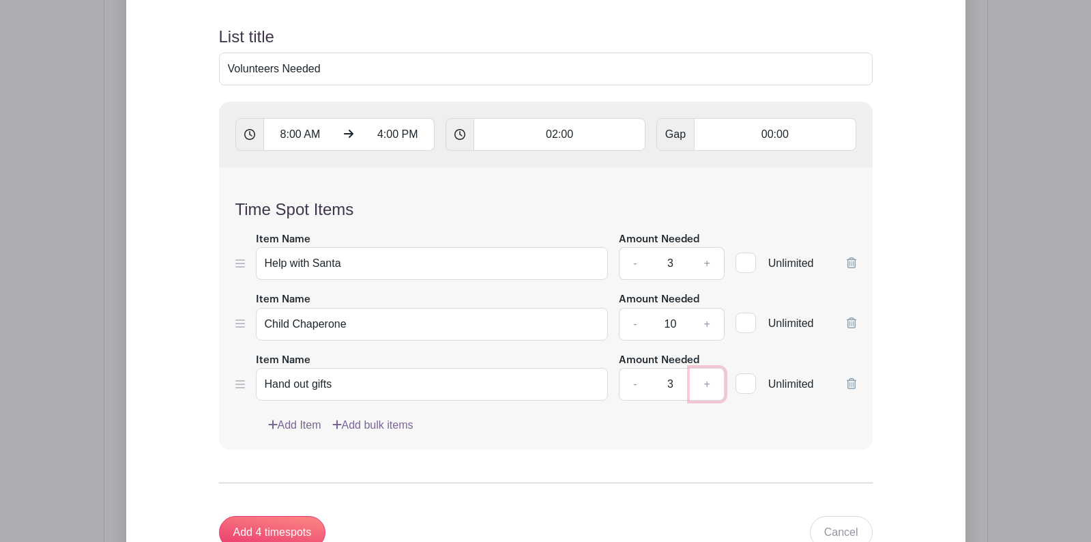
type input "4"
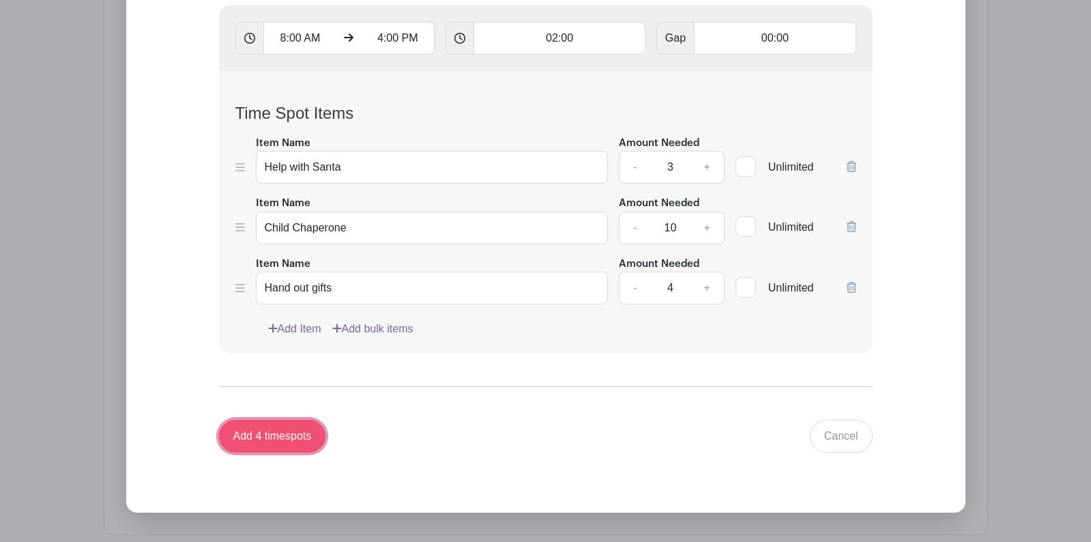
click at [254, 426] on input "Add 4 timespots" at bounding box center [272, 436] width 107 height 33
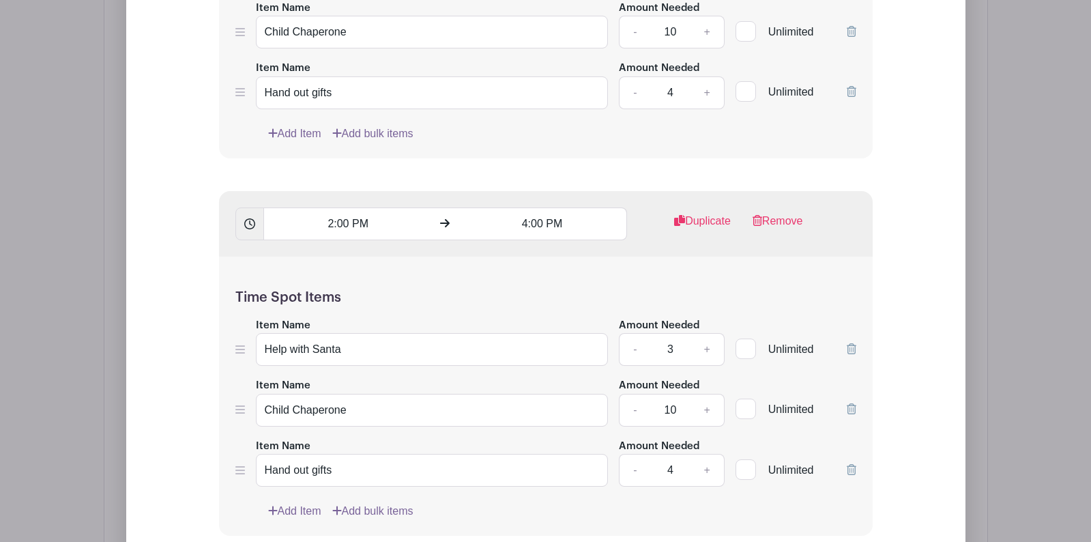
scroll to position [2085, 0]
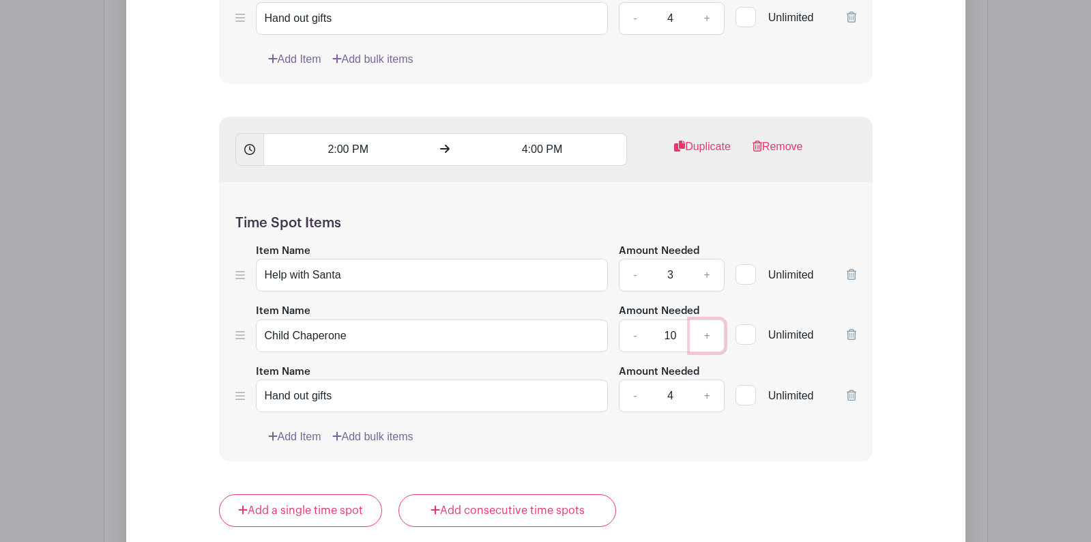
click at [705, 338] on link "+" at bounding box center [707, 335] width 34 height 33
click at [705, 334] on link "+" at bounding box center [707, 335] width 34 height 33
type input "12"
click at [706, 272] on link "+" at bounding box center [707, 275] width 34 height 33
type input "4"
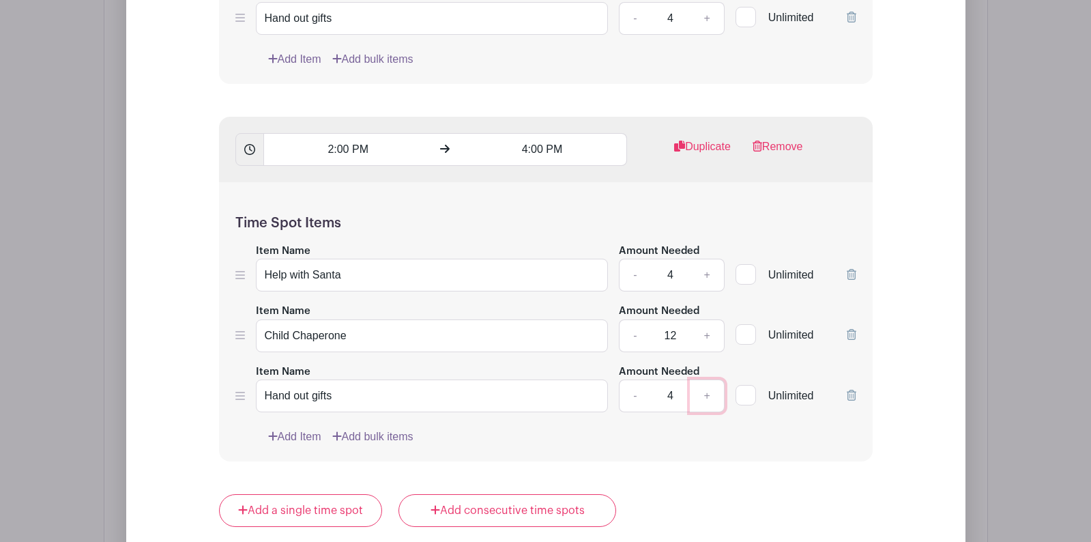
click at [705, 392] on link "+" at bounding box center [707, 395] width 34 height 33
type input "5"
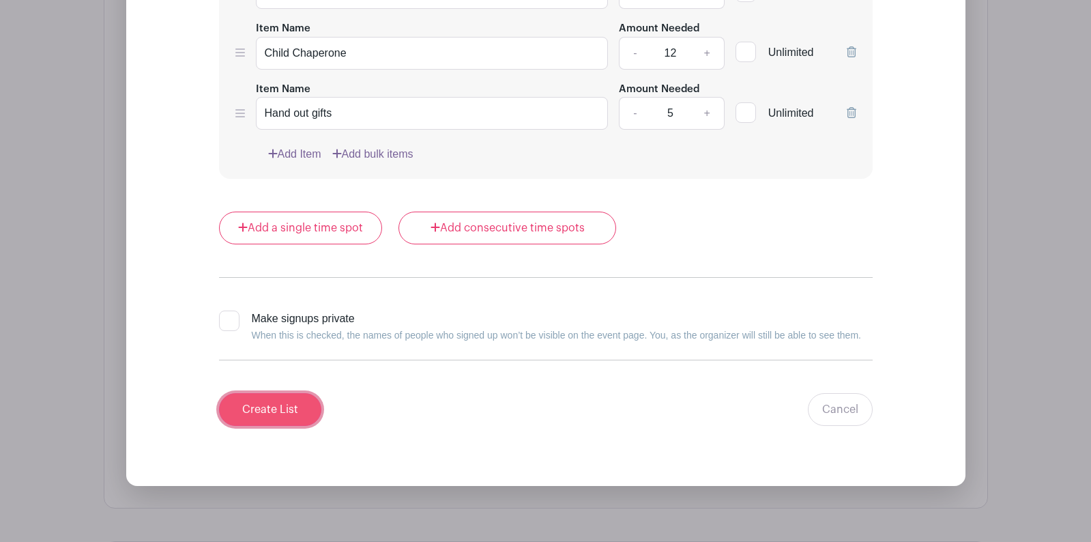
click at [263, 414] on input "Create List" at bounding box center [270, 409] width 102 height 33
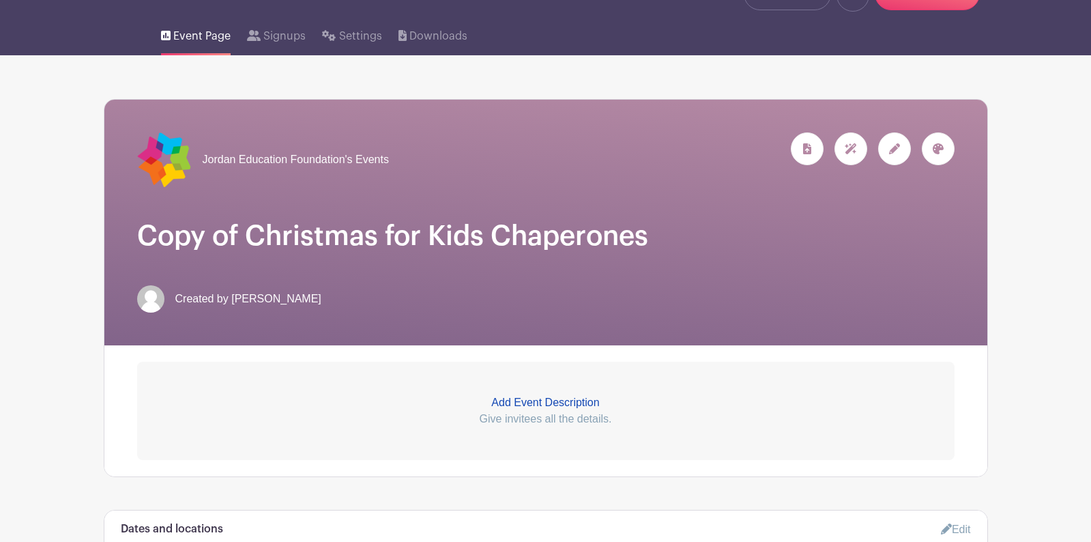
scroll to position [99, 0]
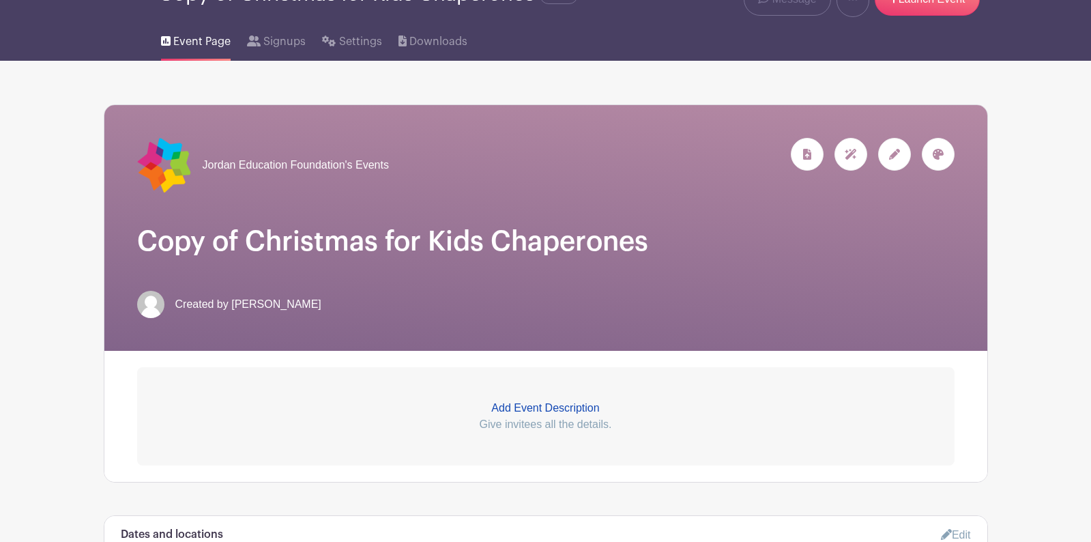
click at [191, 41] on span "Event Page" at bounding box center [201, 41] width 57 height 16
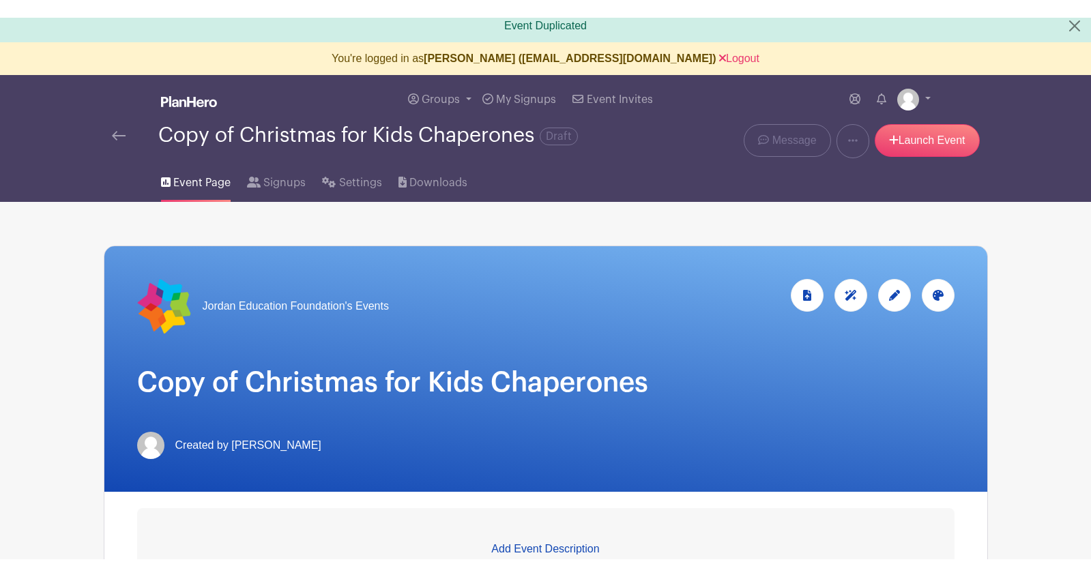
scroll to position [0, 0]
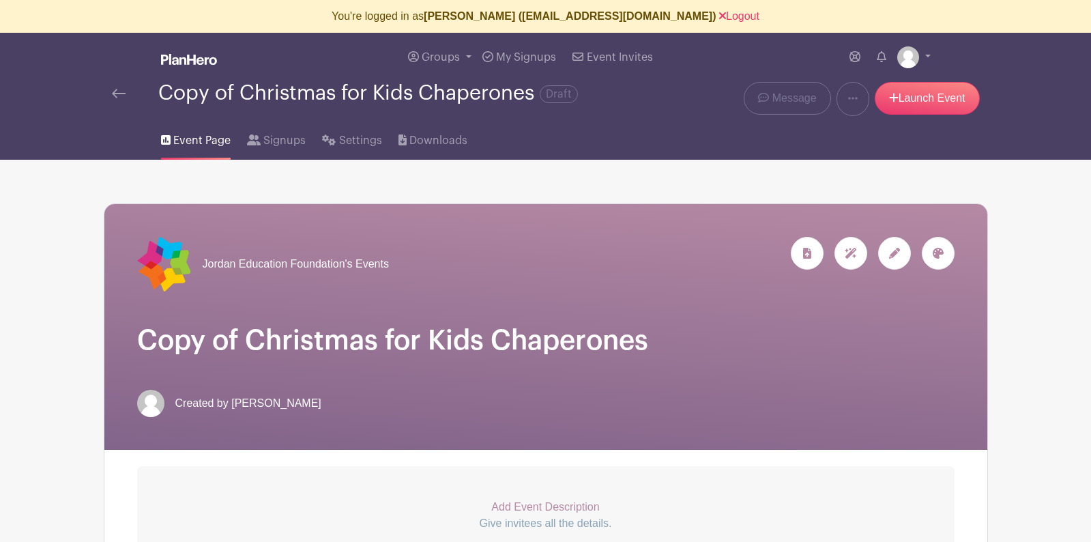
click at [121, 91] on img at bounding box center [119, 94] width 14 height 10
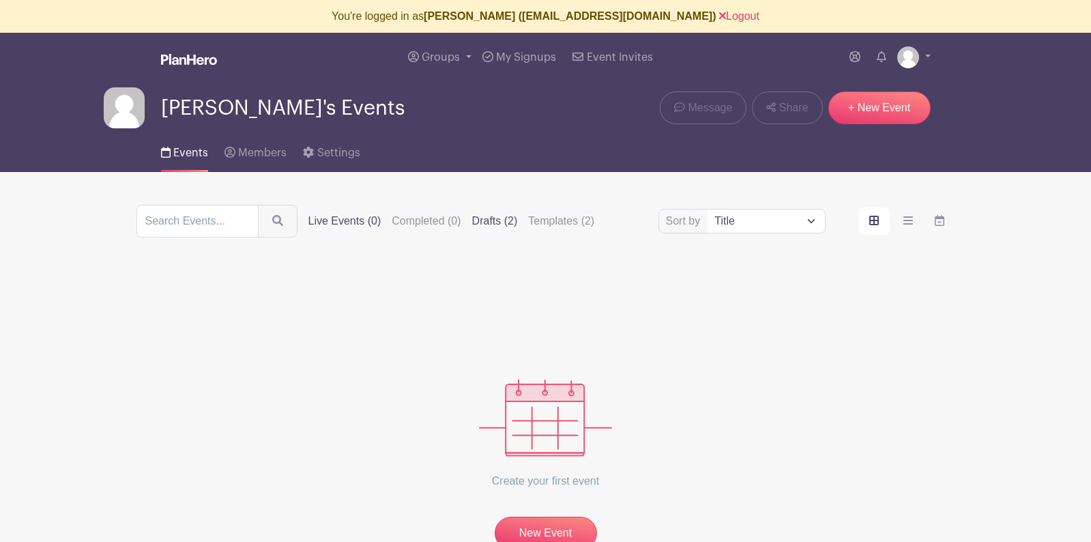
click at [472, 222] on label "Drafts (2)" at bounding box center [495, 221] width 46 height 16
click at [0, 0] on input "Drafts (2)" at bounding box center [0, 0] width 0 height 0
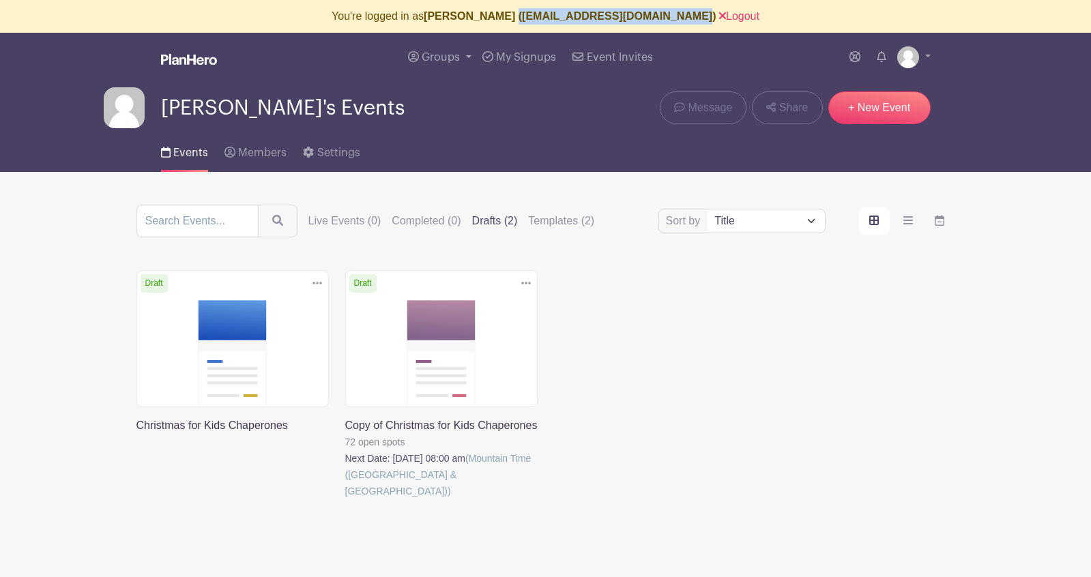
drag, startPoint x: 526, startPoint y: 16, endPoint x: 679, endPoint y: 11, distance: 152.9
click at [679, 11] on b "[PERSON_NAME] ([EMAIL_ADDRESS][DOMAIN_NAME])" at bounding box center [570, 16] width 292 height 12
copy b "[EMAIL_ADDRESS][DOMAIN_NAME]"
click at [719, 16] on link "Logout" at bounding box center [739, 16] width 40 height 12
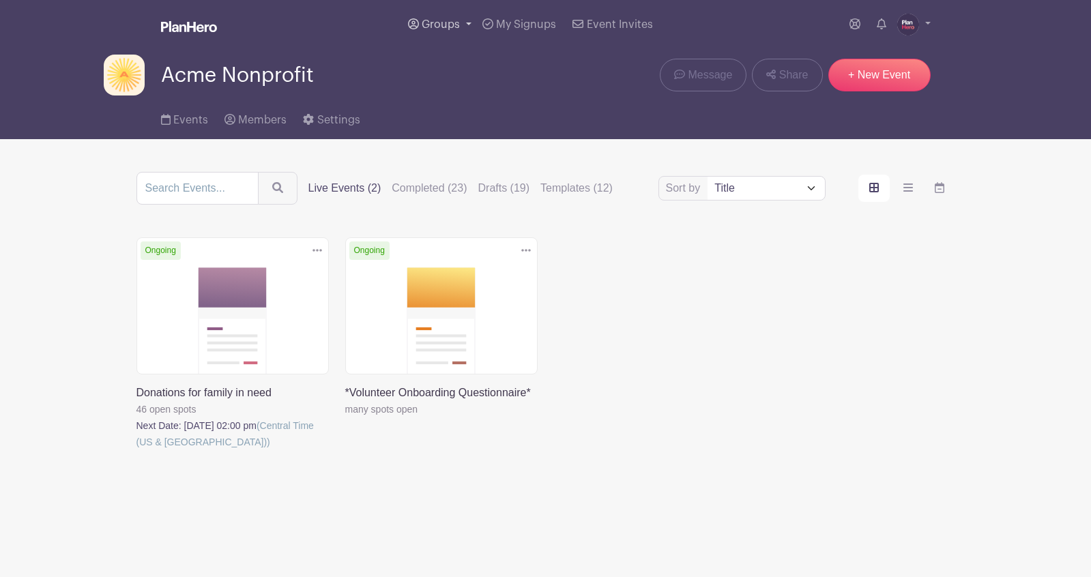
click at [437, 19] on span "Groups" at bounding box center [441, 24] width 38 height 11
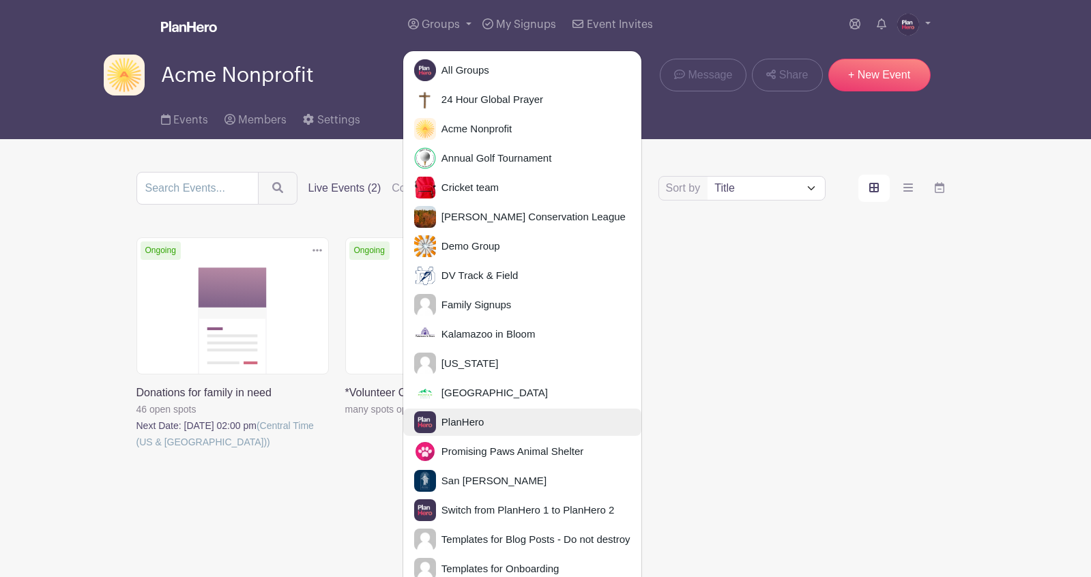
click at [459, 424] on span "PlanHero" at bounding box center [460, 423] width 48 height 16
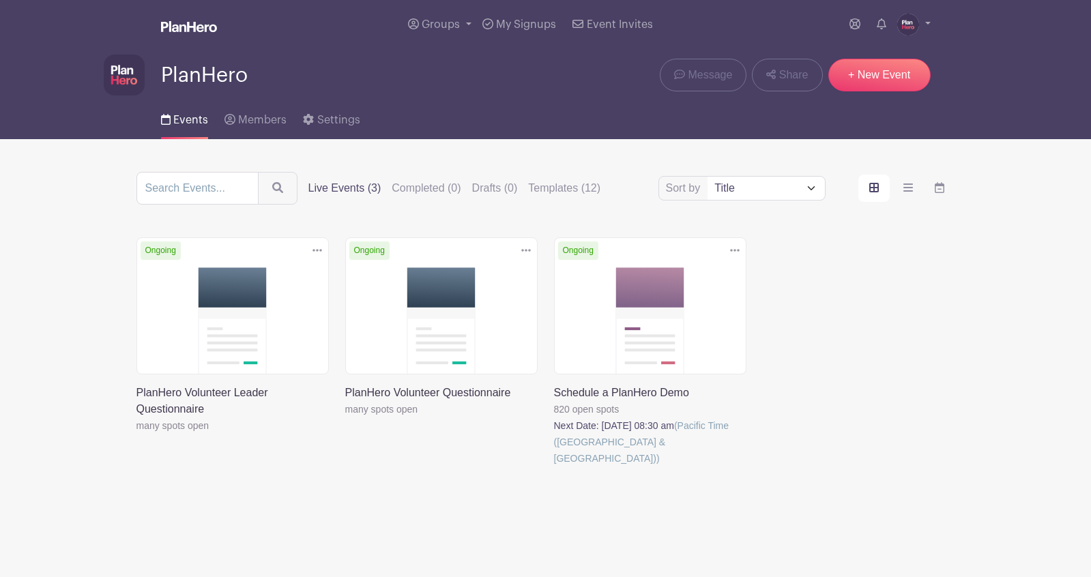
click at [554, 467] on link at bounding box center [554, 467] width 0 height 0
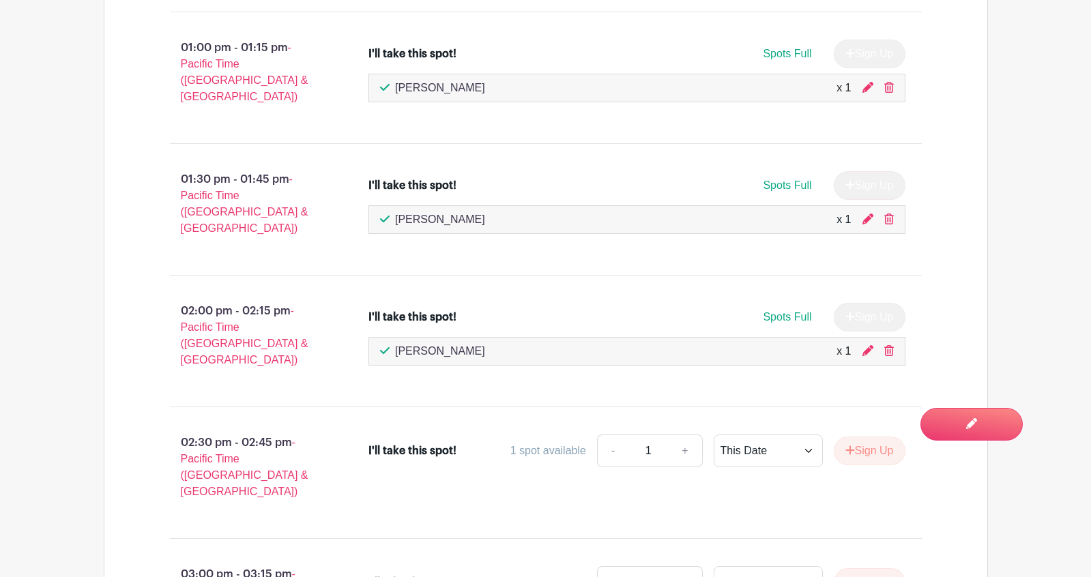
scroll to position [2515, 0]
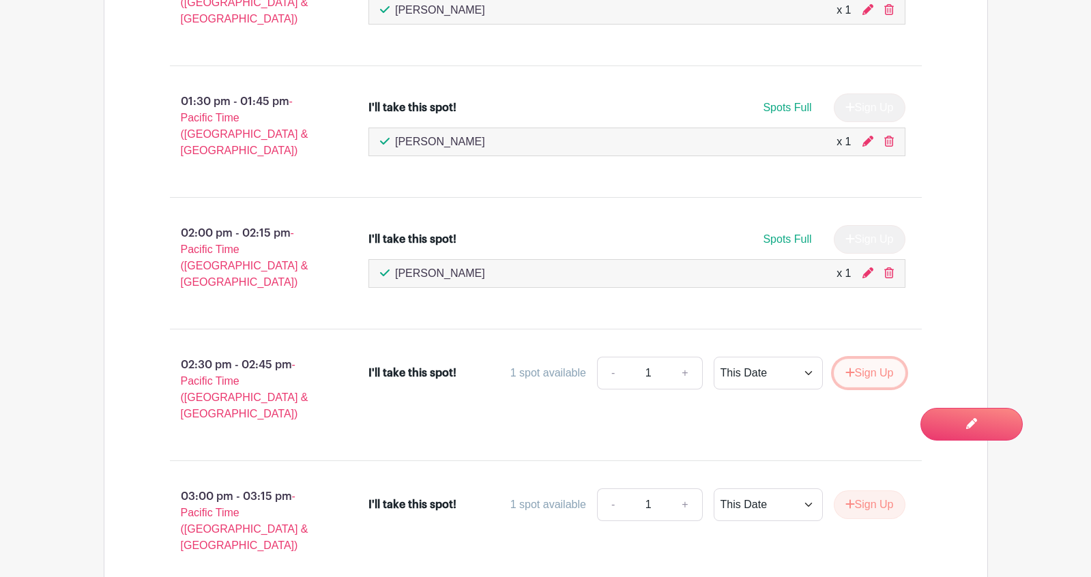
click at [855, 359] on button "Sign Up" at bounding box center [870, 373] width 72 height 29
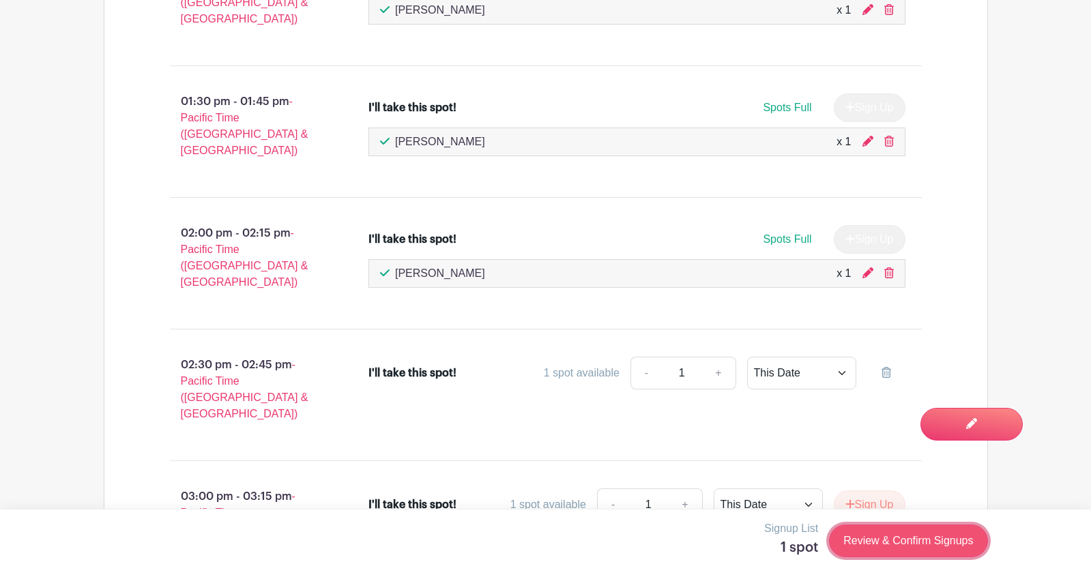
click at [914, 546] on link "Review & Confirm Signups" at bounding box center [908, 541] width 158 height 33
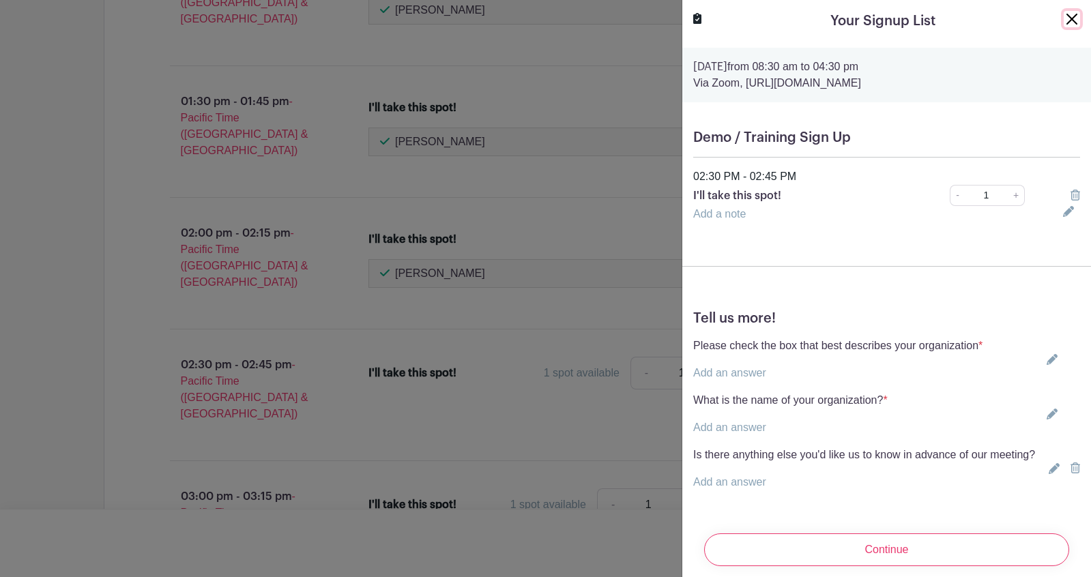
click at [1074, 14] on button "Close" at bounding box center [1072, 19] width 16 height 16
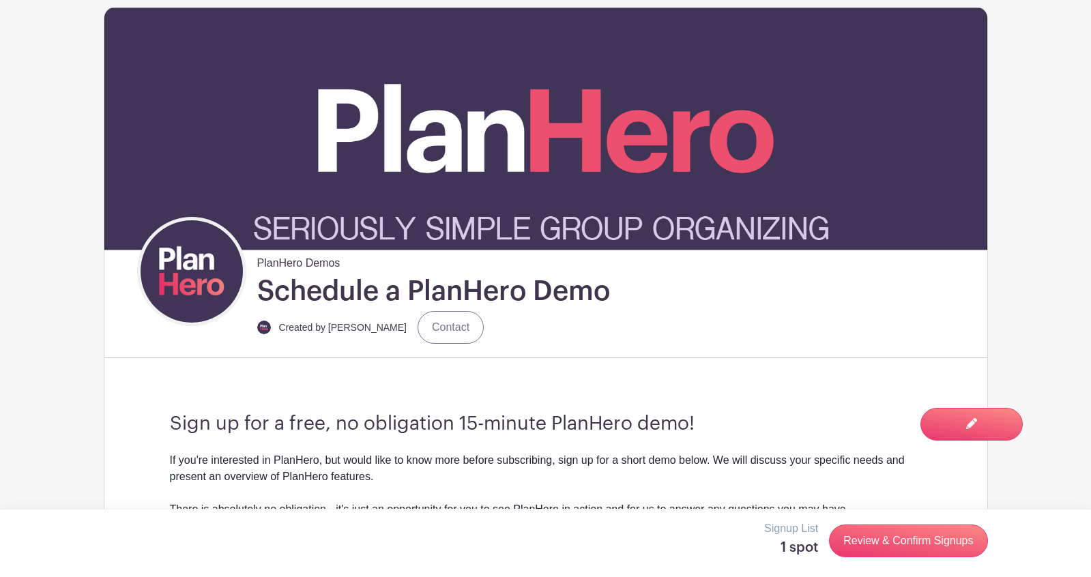
scroll to position [0, 0]
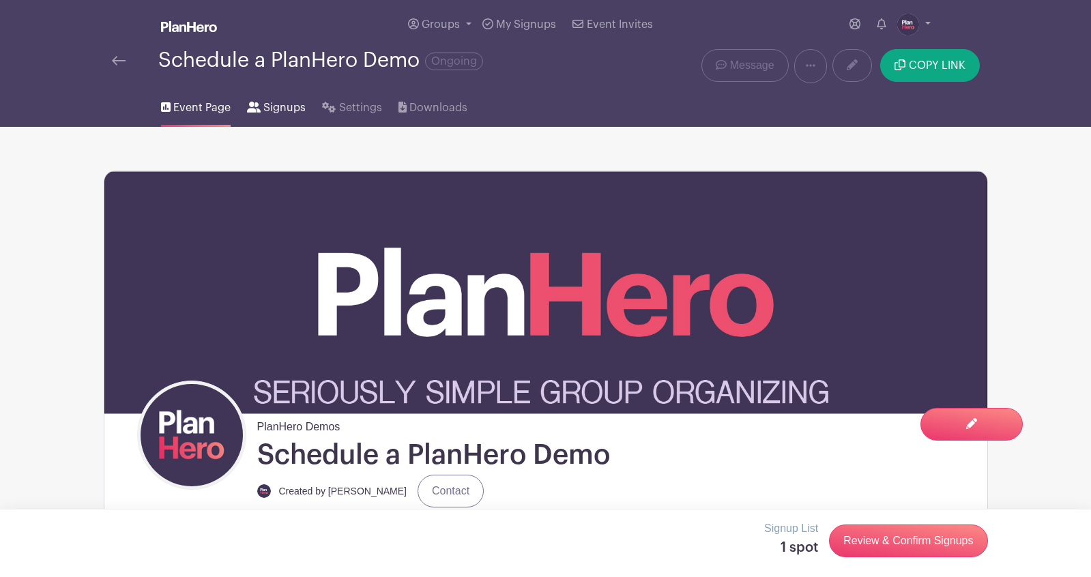
click at [276, 109] on span "Signups" at bounding box center [284, 108] width 42 height 16
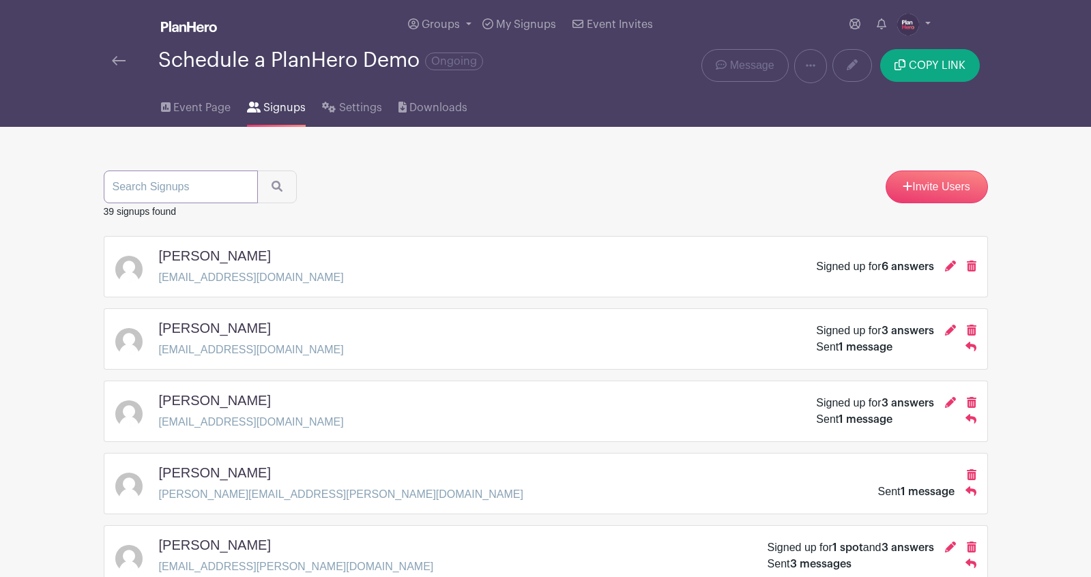
click at [155, 185] on input "search" at bounding box center [181, 187] width 154 height 33
type input "marc"
click at [257, 171] on button "submit" at bounding box center [277, 187] width 40 height 33
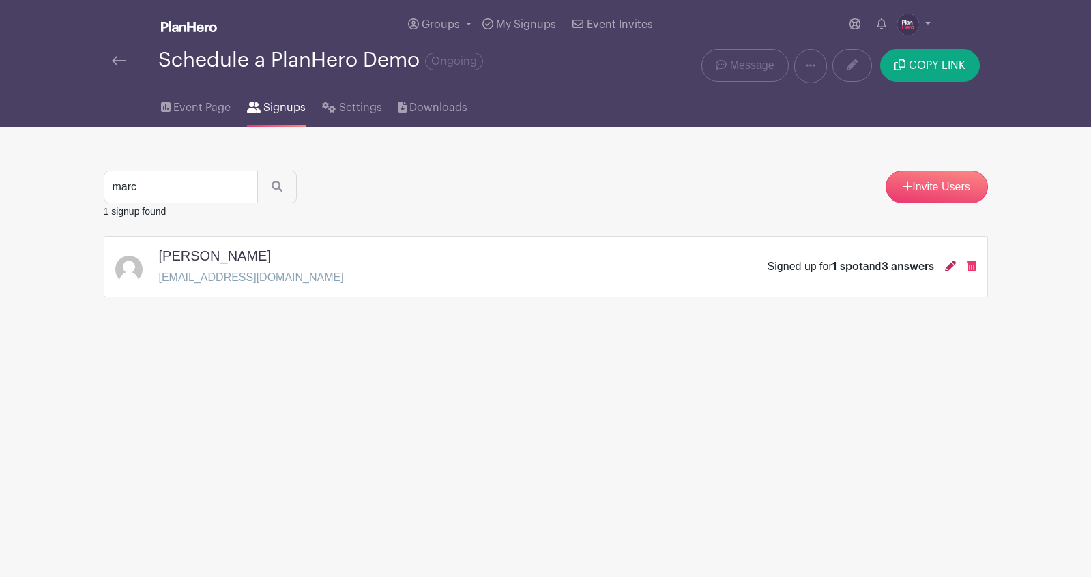
click at [950, 267] on icon at bounding box center [950, 266] width 11 height 11
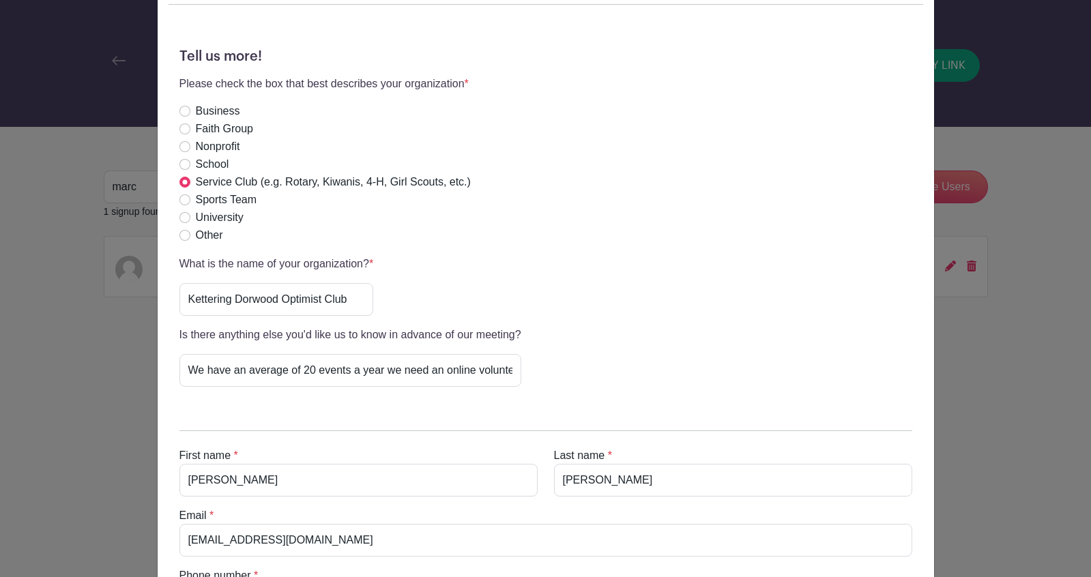
scroll to position [351, 0]
drag, startPoint x: 187, startPoint y: 297, endPoint x: 382, endPoint y: 301, distance: 195.2
click at [382, 301] on div "What is the name of your organization? * Kettering Dorwood Optimist Club" at bounding box center [545, 284] width 733 height 60
click at [559, 157] on div "Please check the box that best describes your organization * Business Faith Gro…" at bounding box center [545, 158] width 733 height 169
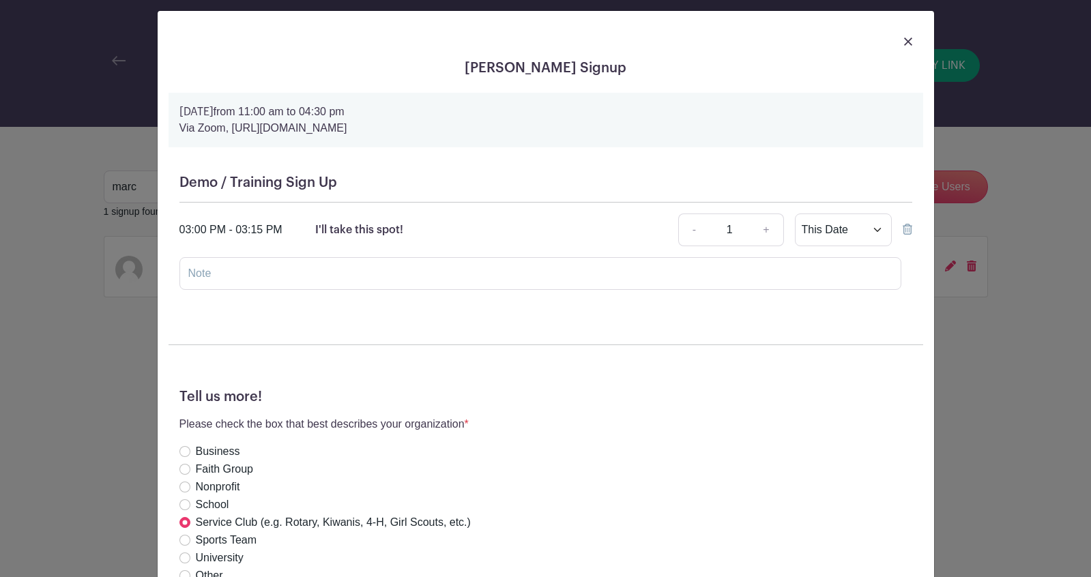
scroll to position [0, 0]
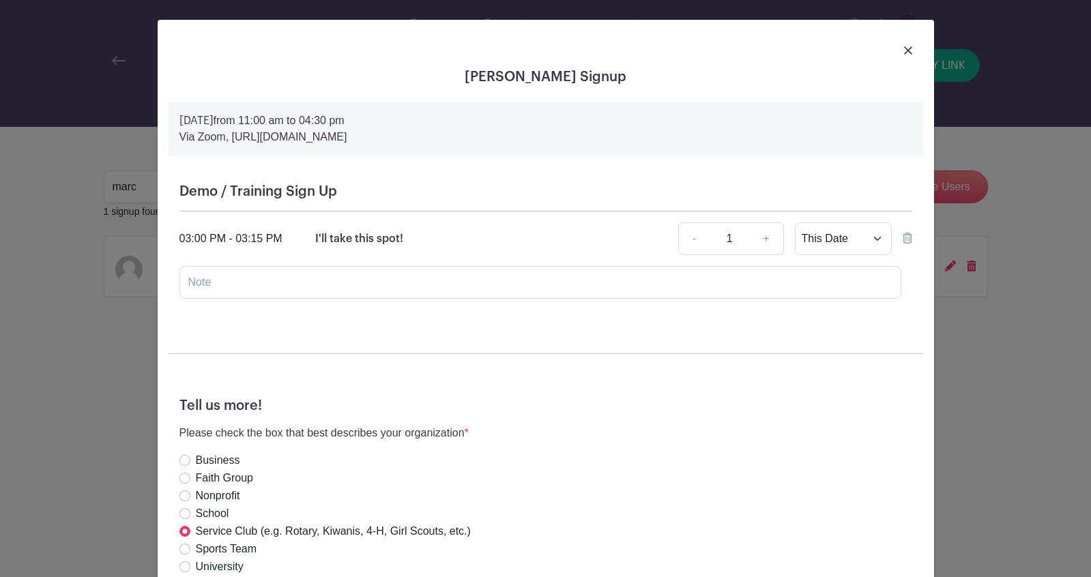
click at [907, 237] on icon at bounding box center [908, 238] width 10 height 11
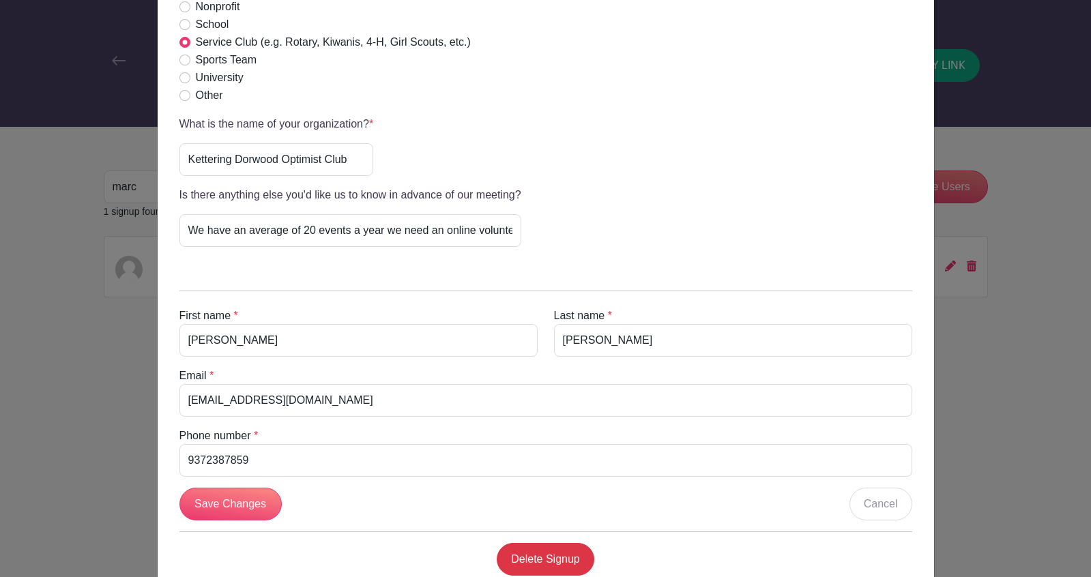
scroll to position [442, 0]
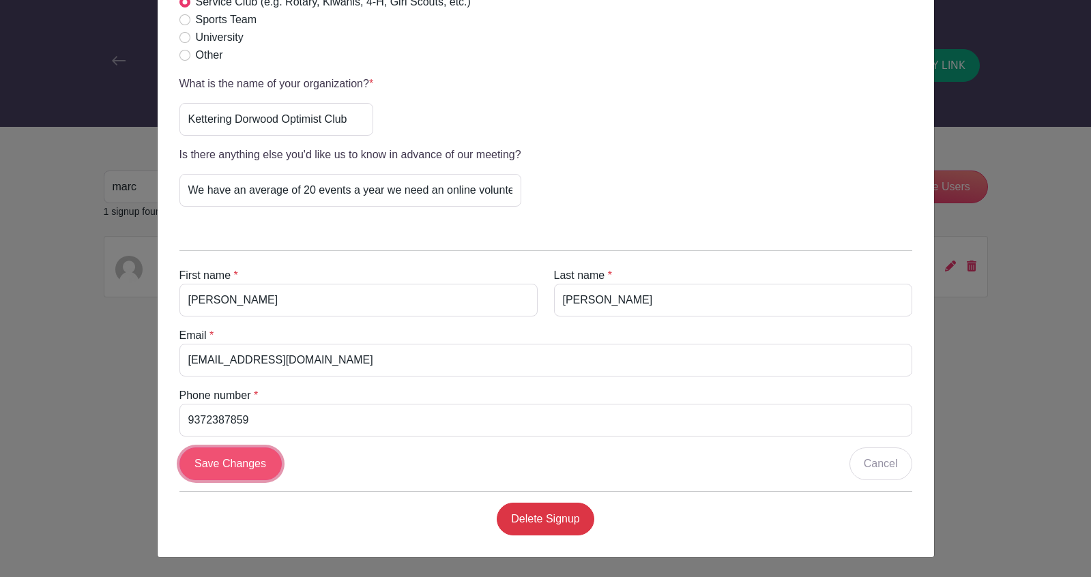
click at [245, 454] on input "Save Changes" at bounding box center [230, 464] width 102 height 33
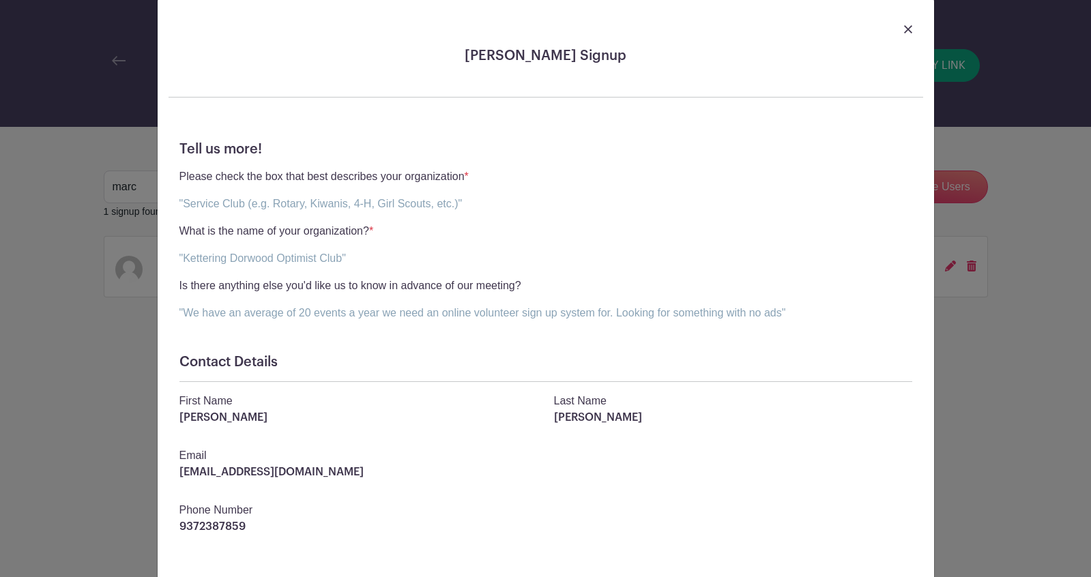
scroll to position [0, 0]
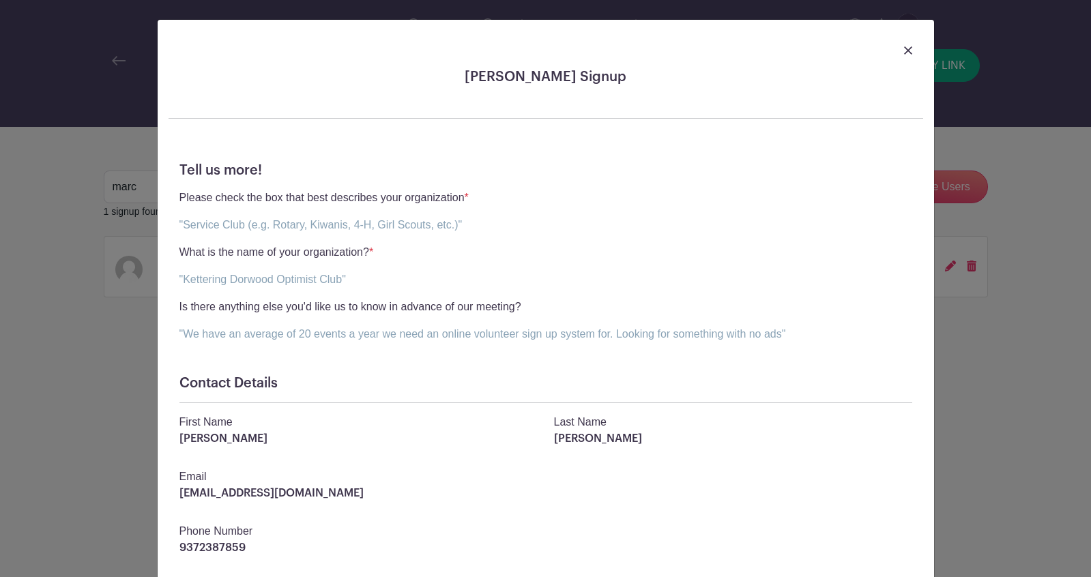
click at [909, 46] on img at bounding box center [908, 50] width 8 height 8
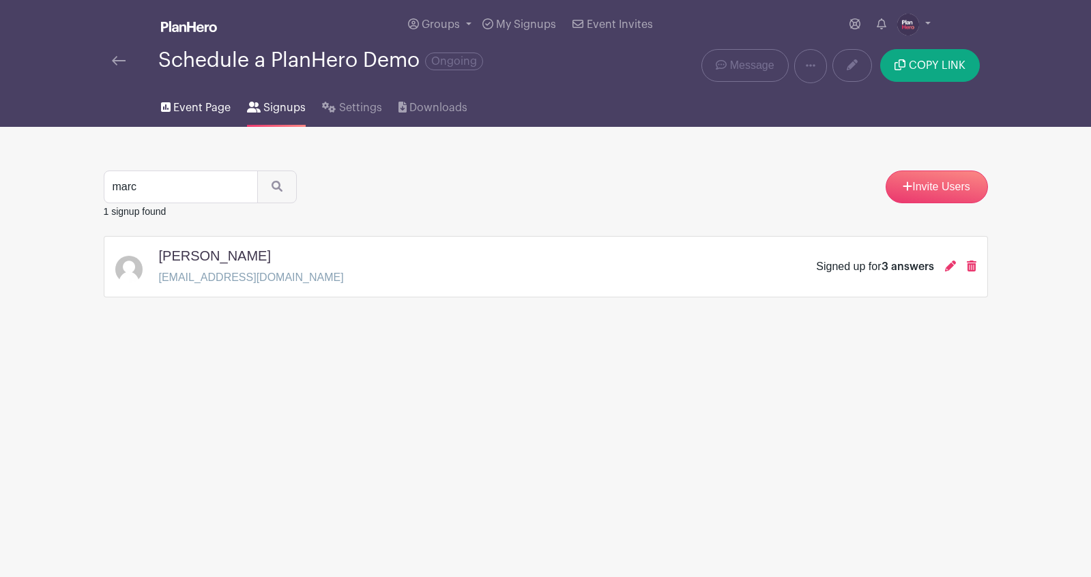
click at [184, 103] on span "Event Page" at bounding box center [201, 108] width 57 height 16
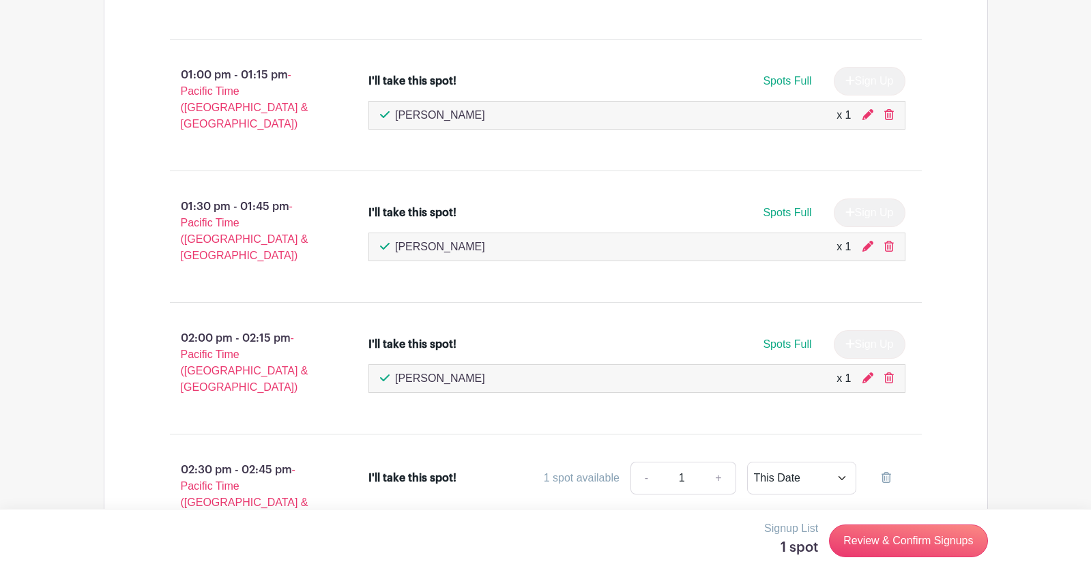
scroll to position [2412, 0]
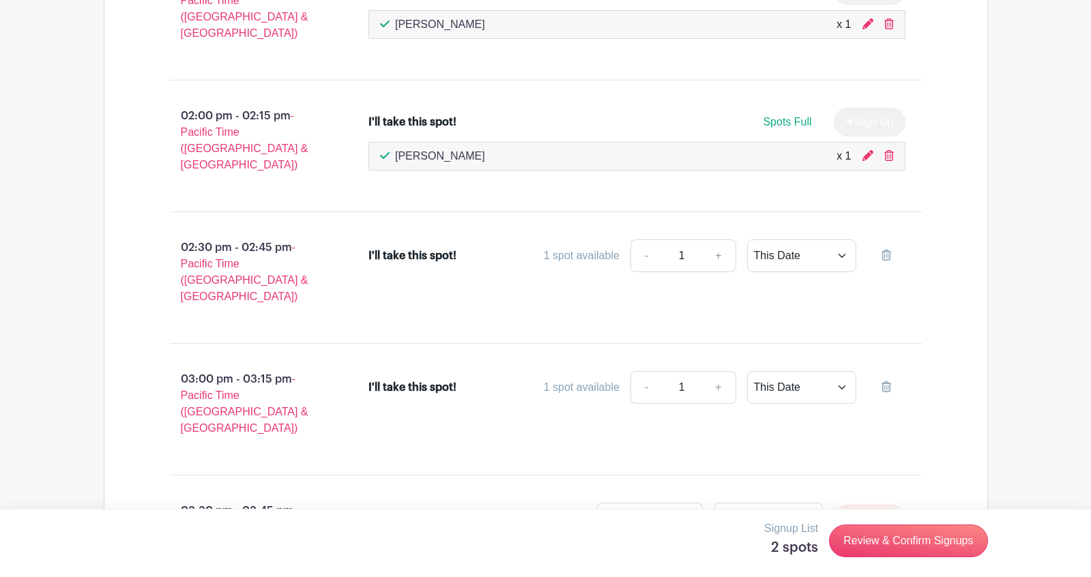
scroll to position [2610, 0]
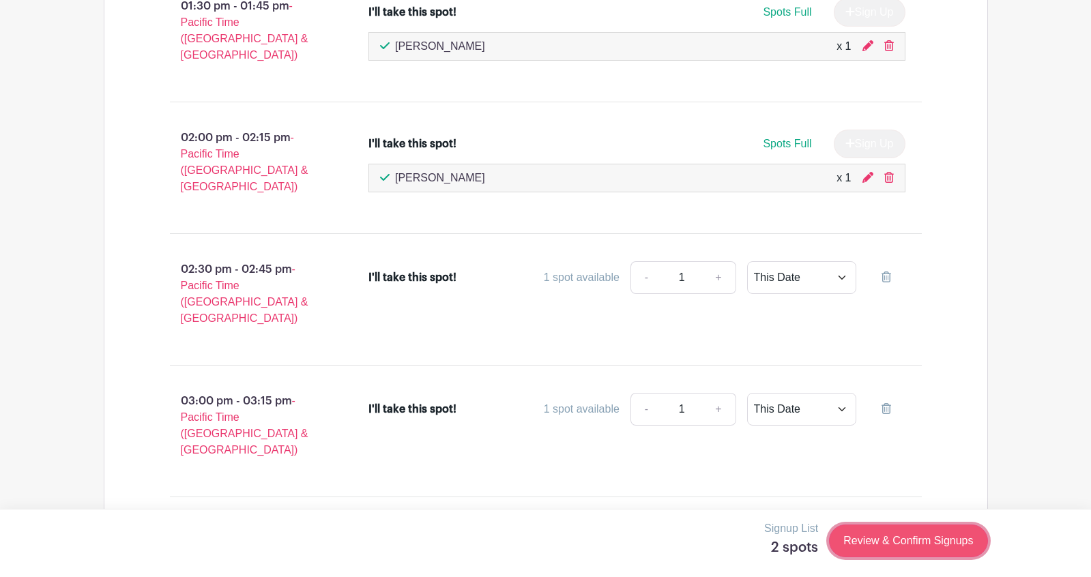
click at [898, 538] on link "Review & Confirm Signups" at bounding box center [908, 541] width 158 height 33
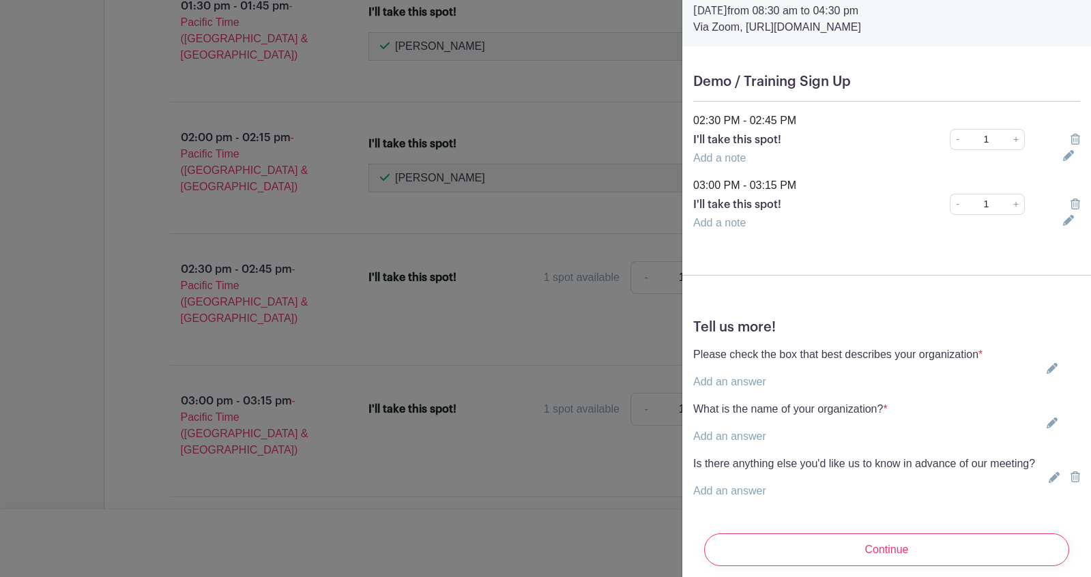
scroll to position [76, 0]
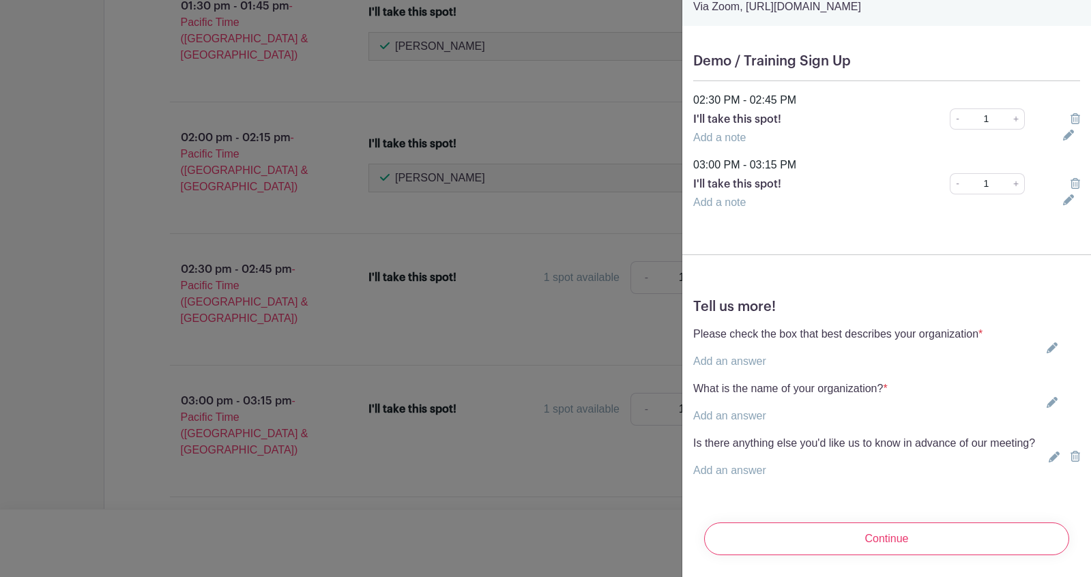
click at [746, 358] on link "Add an answer" at bounding box center [729, 361] width 73 height 12
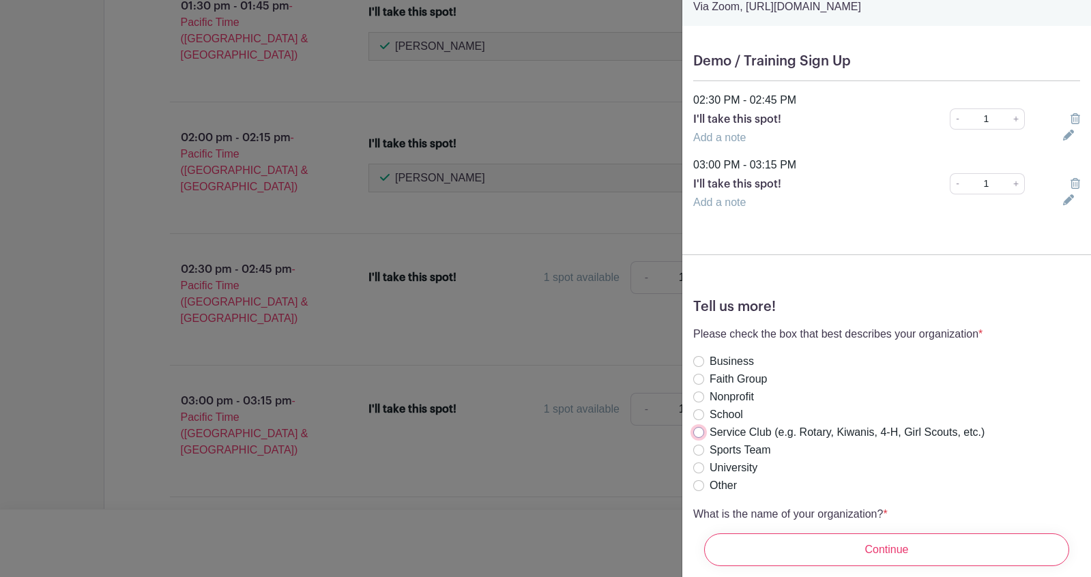
click at [697, 427] on input "Service Club (e.g. Rotary, Kiwanis, 4-H, Girl Scouts, etc.)" at bounding box center [698, 432] width 11 height 11
radio input "true"
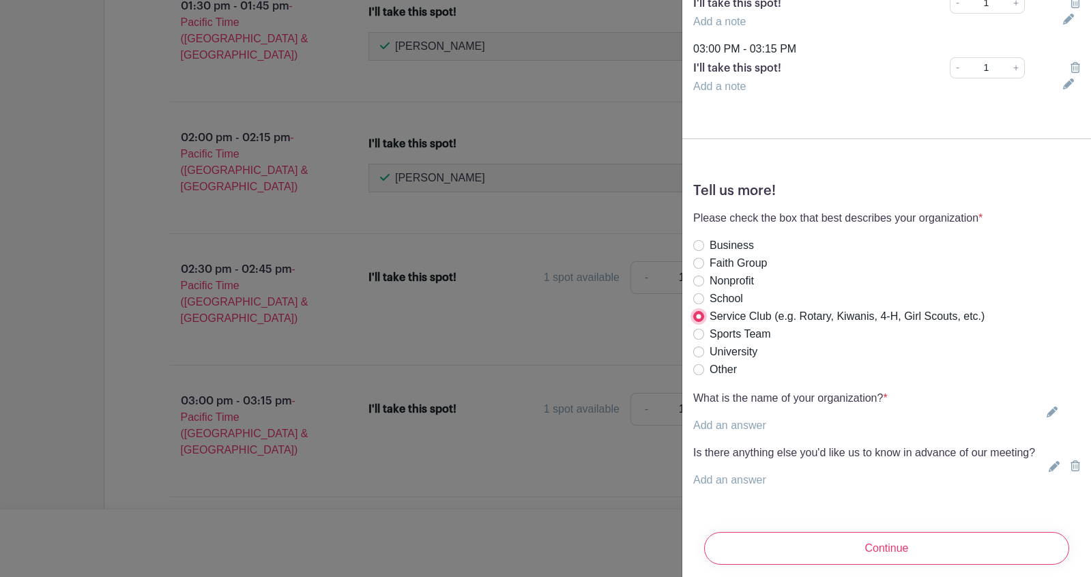
scroll to position [202, 0]
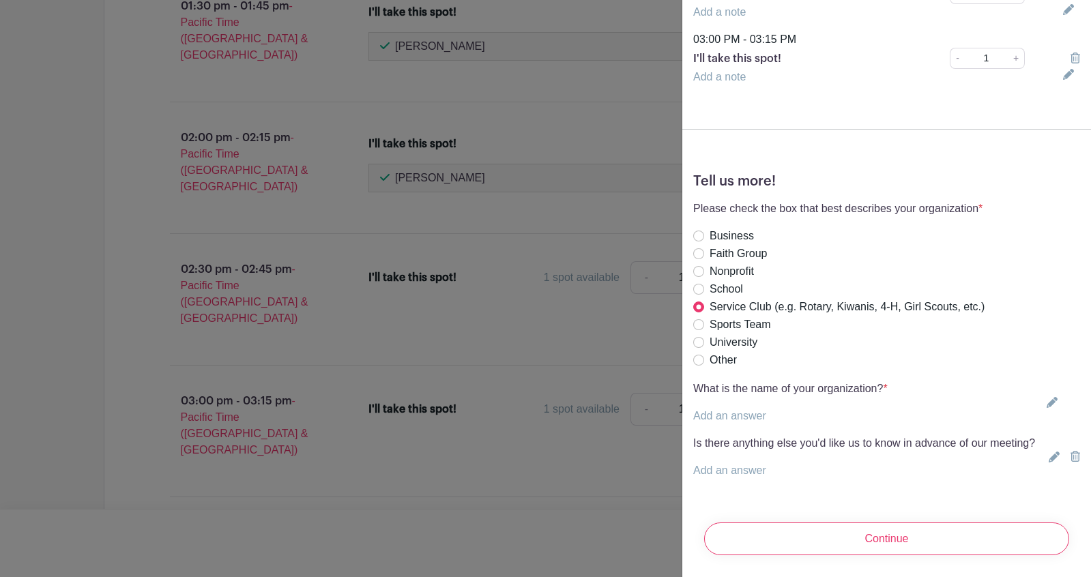
click at [706, 412] on link "Add an answer" at bounding box center [729, 416] width 73 height 12
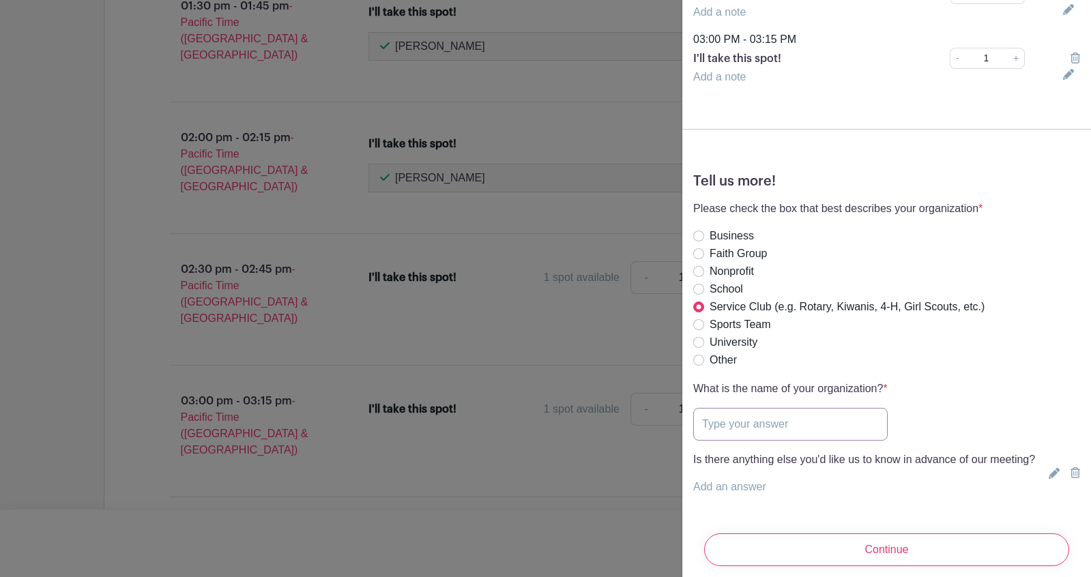
click at [708, 422] on input "text" at bounding box center [790, 424] width 194 height 33
paste input "Kettering Dorwood Optimist Club"
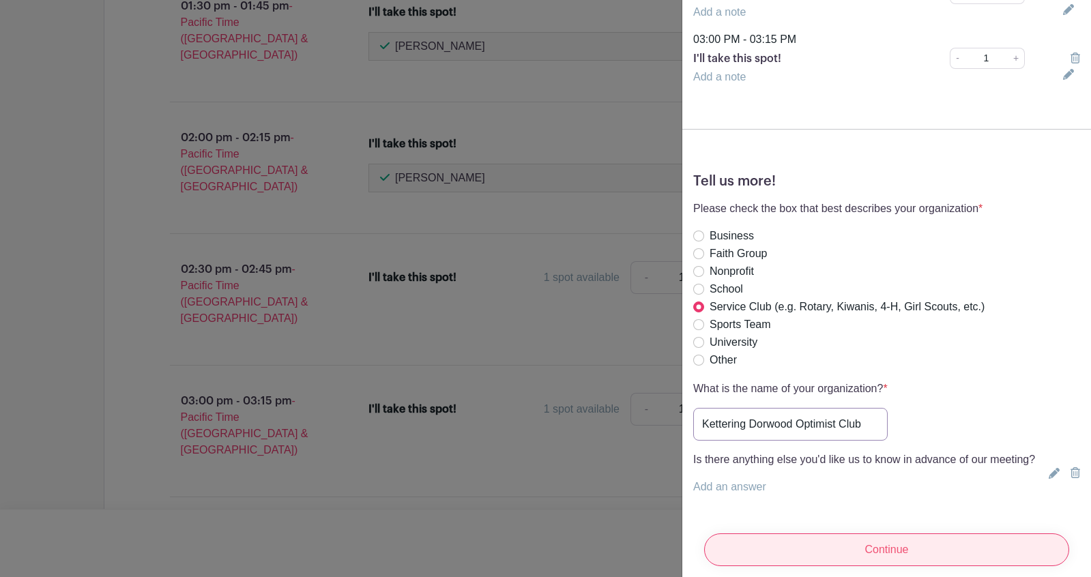
type input "Kettering Dorwood Optimist Club"
click at [884, 550] on input "Continue" at bounding box center [886, 550] width 365 height 33
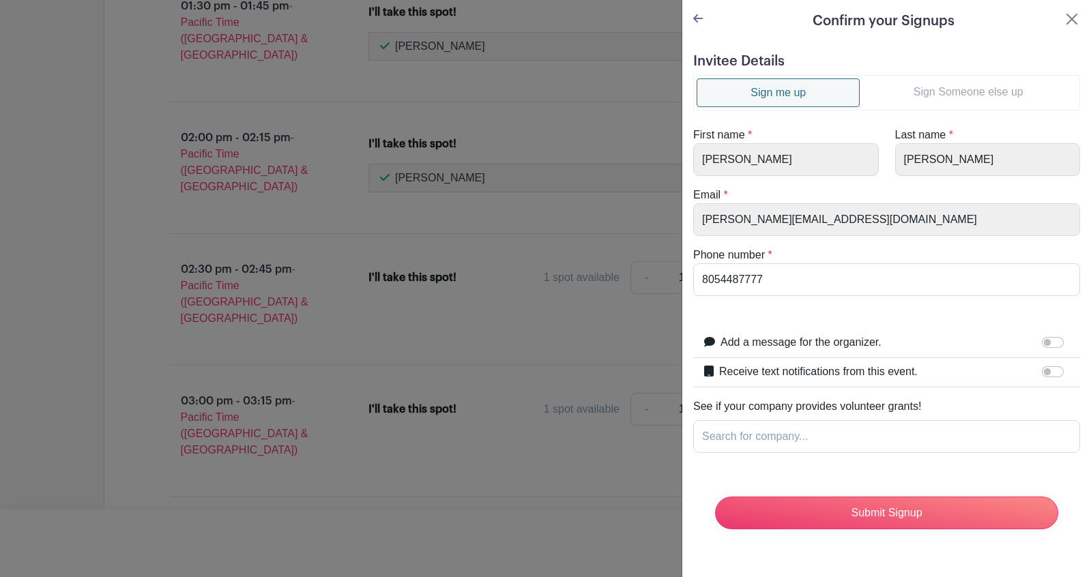
click at [933, 92] on link "Sign Someone else up" at bounding box center [968, 91] width 217 height 27
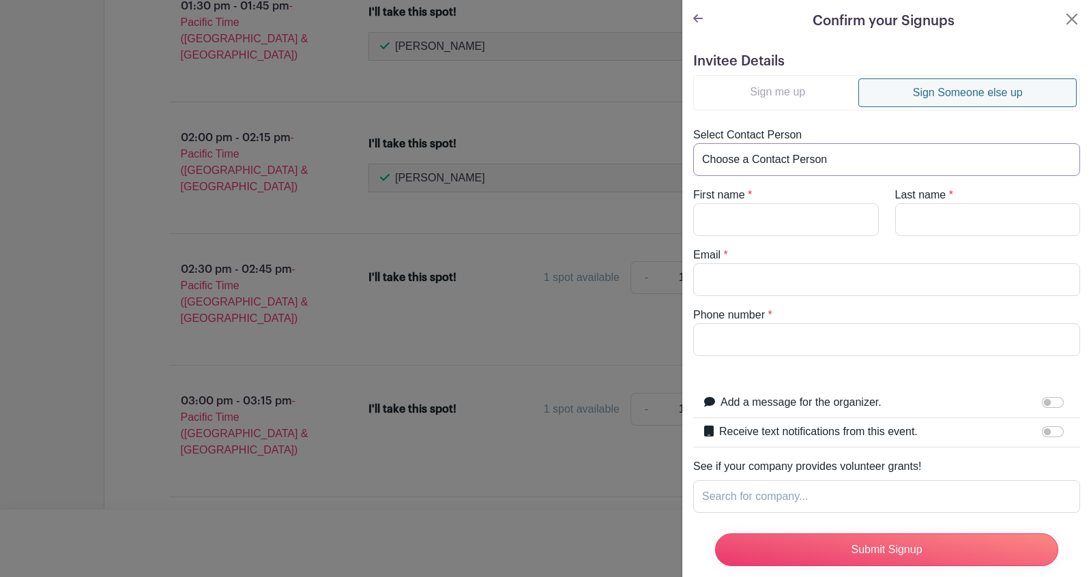
click at [834, 158] on select "Choose a Contact Person Amy Schools (amy.s@collectivechurch.com) BILL LINDBLOM …" at bounding box center [886, 159] width 387 height 33
select select "[EMAIL_ADDRESS][DOMAIN_NAME]"
click at [693, 143] on select "Choose a Contact Person Amy Schools (amy.s@collectivechurch.com) BILL LINDBLOM …" at bounding box center [886, 159] width 387 height 33
type input "[PERSON_NAME]"
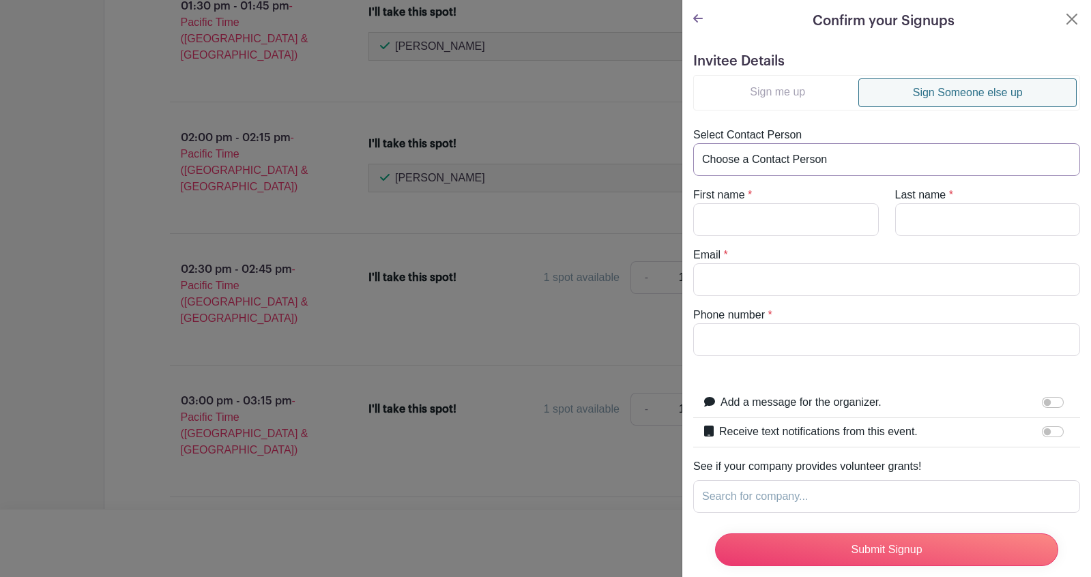
type input "[EMAIL_ADDRESS][DOMAIN_NAME]"
type input "9372387859"
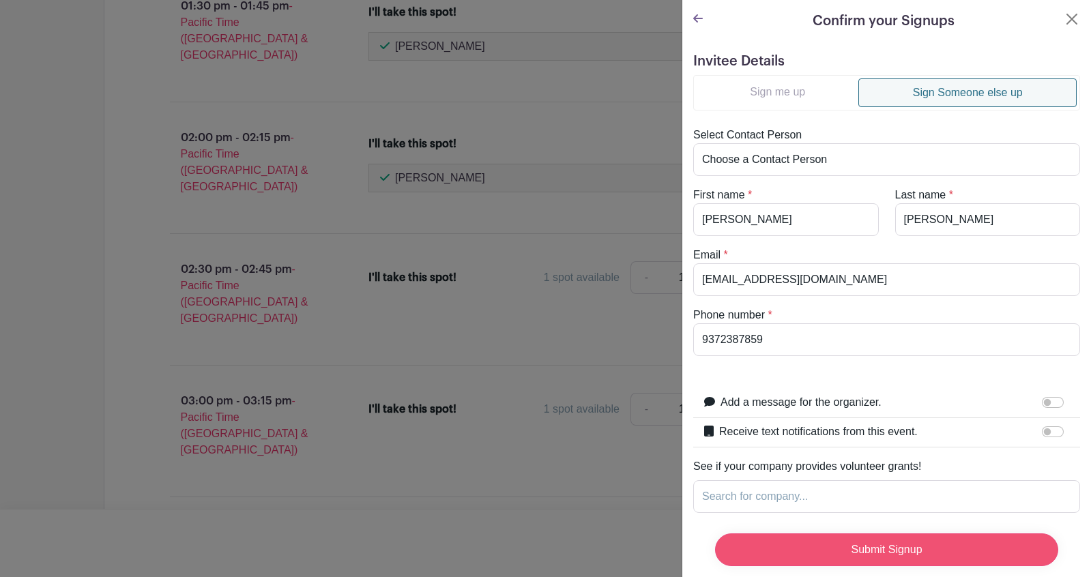
click at [828, 549] on input "Submit Signup" at bounding box center [886, 550] width 343 height 33
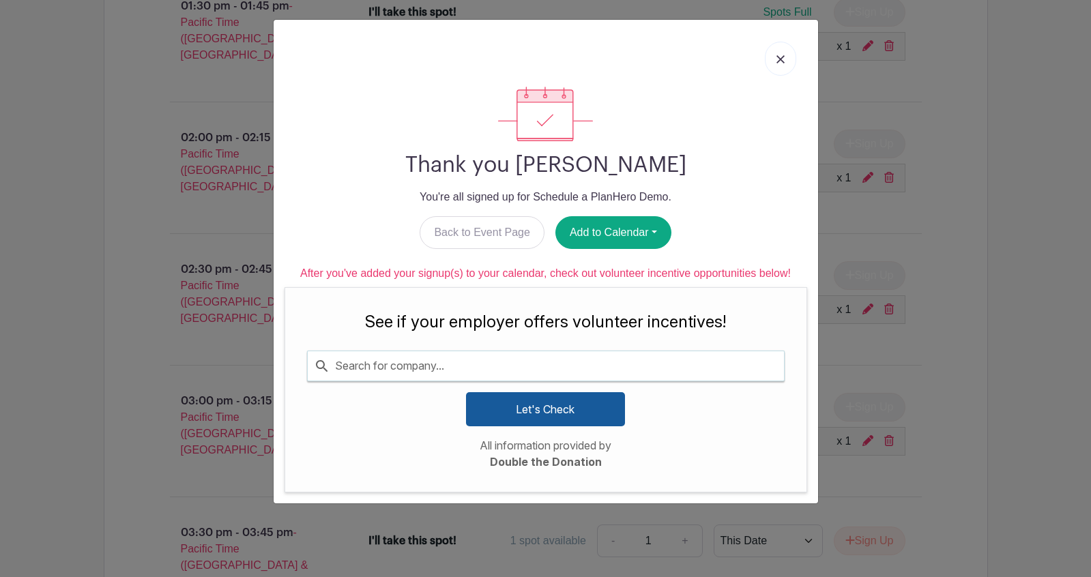
click at [779, 54] on link at bounding box center [780, 59] width 31 height 34
